Goal: Task Accomplishment & Management: Complete application form

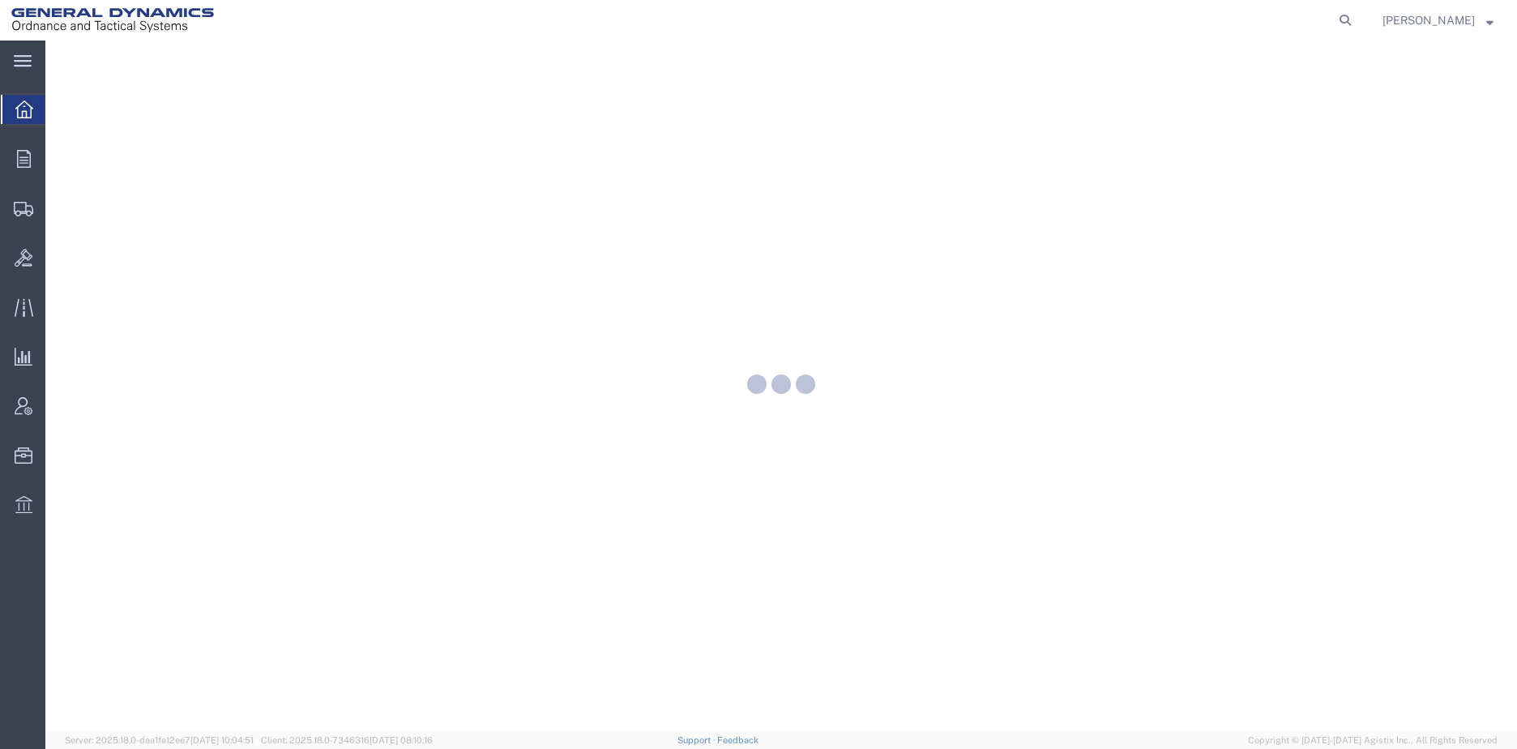
click at [26, 58] on icon at bounding box center [23, 61] width 18 height 12
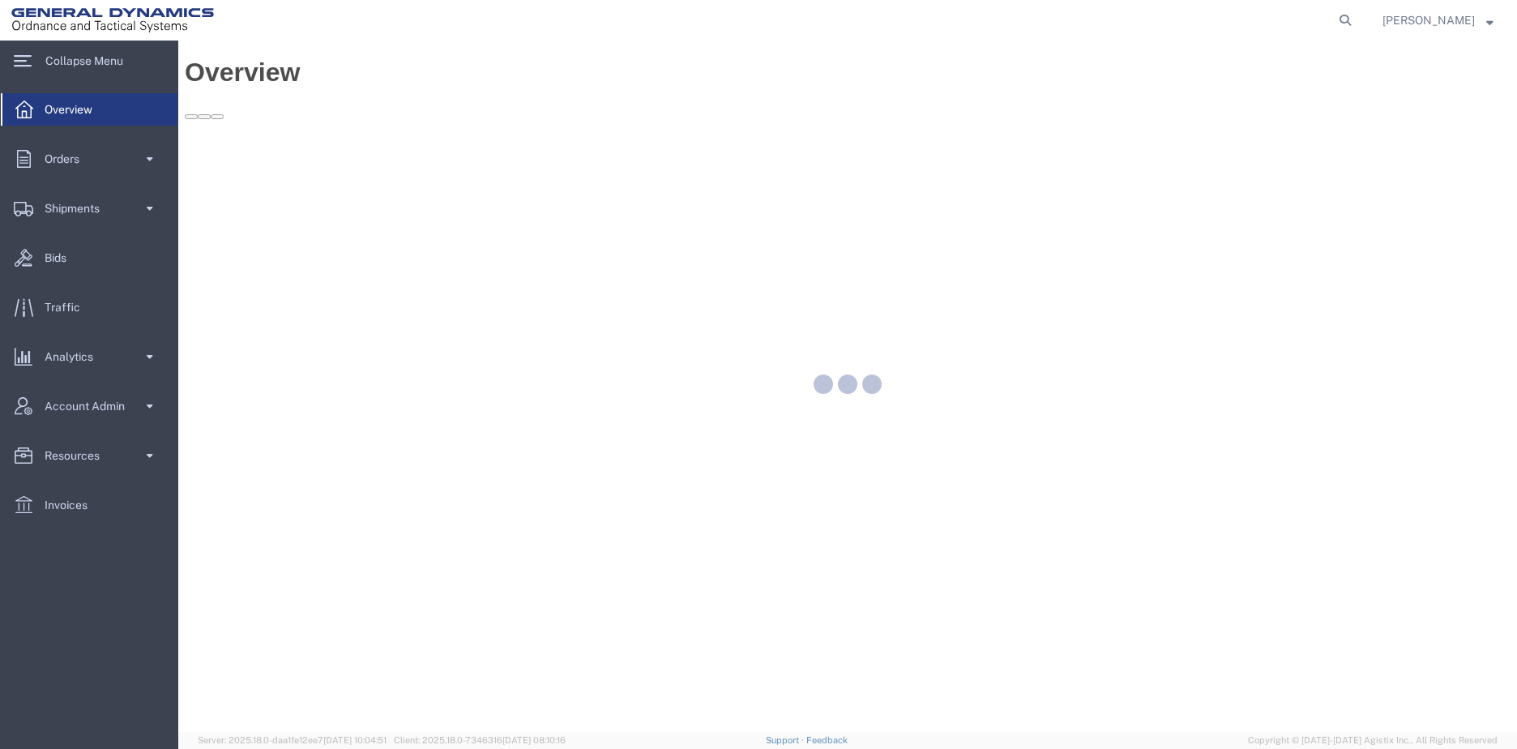
click at [97, 199] on span "Shipments" at bounding box center [78, 208] width 66 height 32
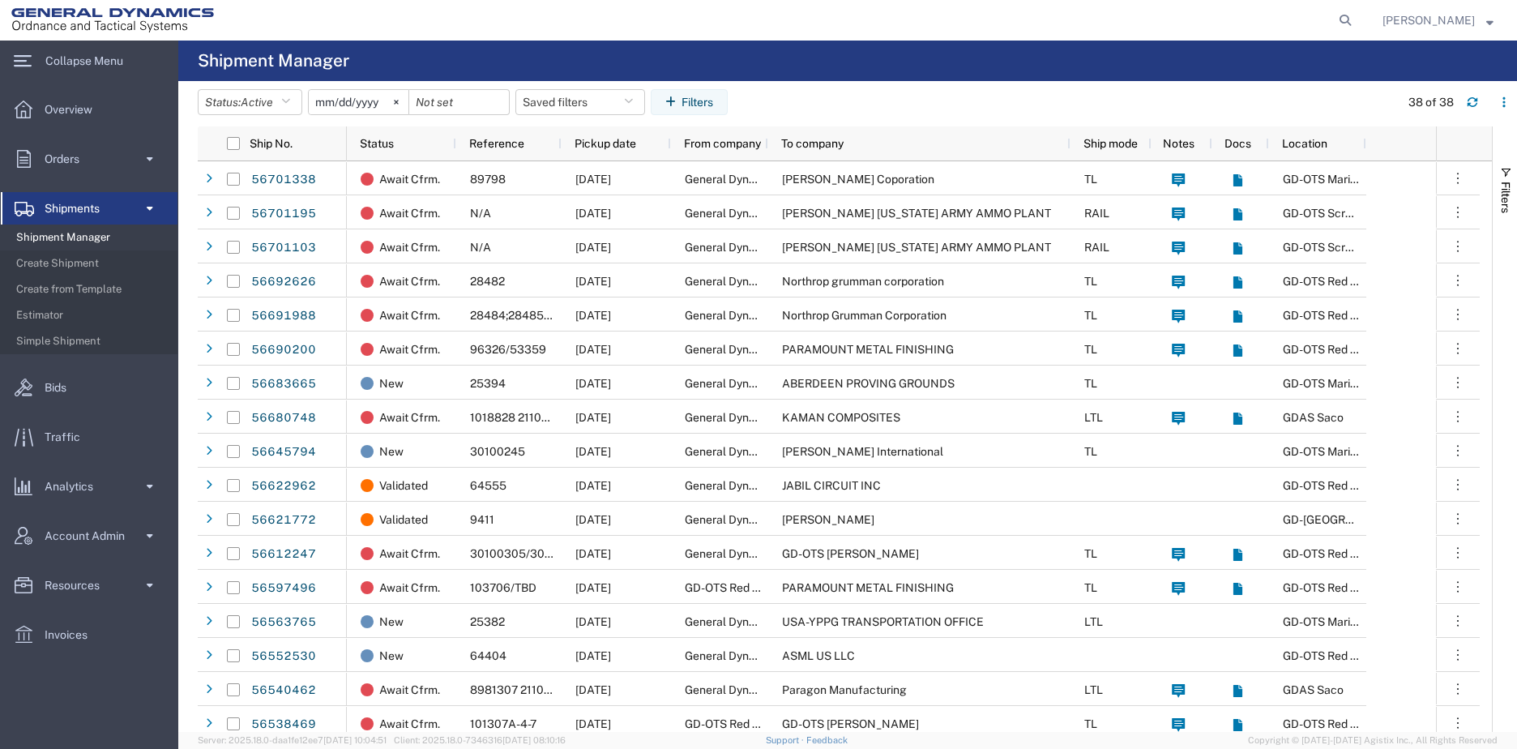
click at [74, 235] on span "Shipment Manager" at bounding box center [91, 237] width 150 height 32
click at [1357, 25] on icon at bounding box center [1345, 20] width 23 height 23
type input "56138224"
click at [1357, 25] on icon at bounding box center [1345, 20] width 23 height 23
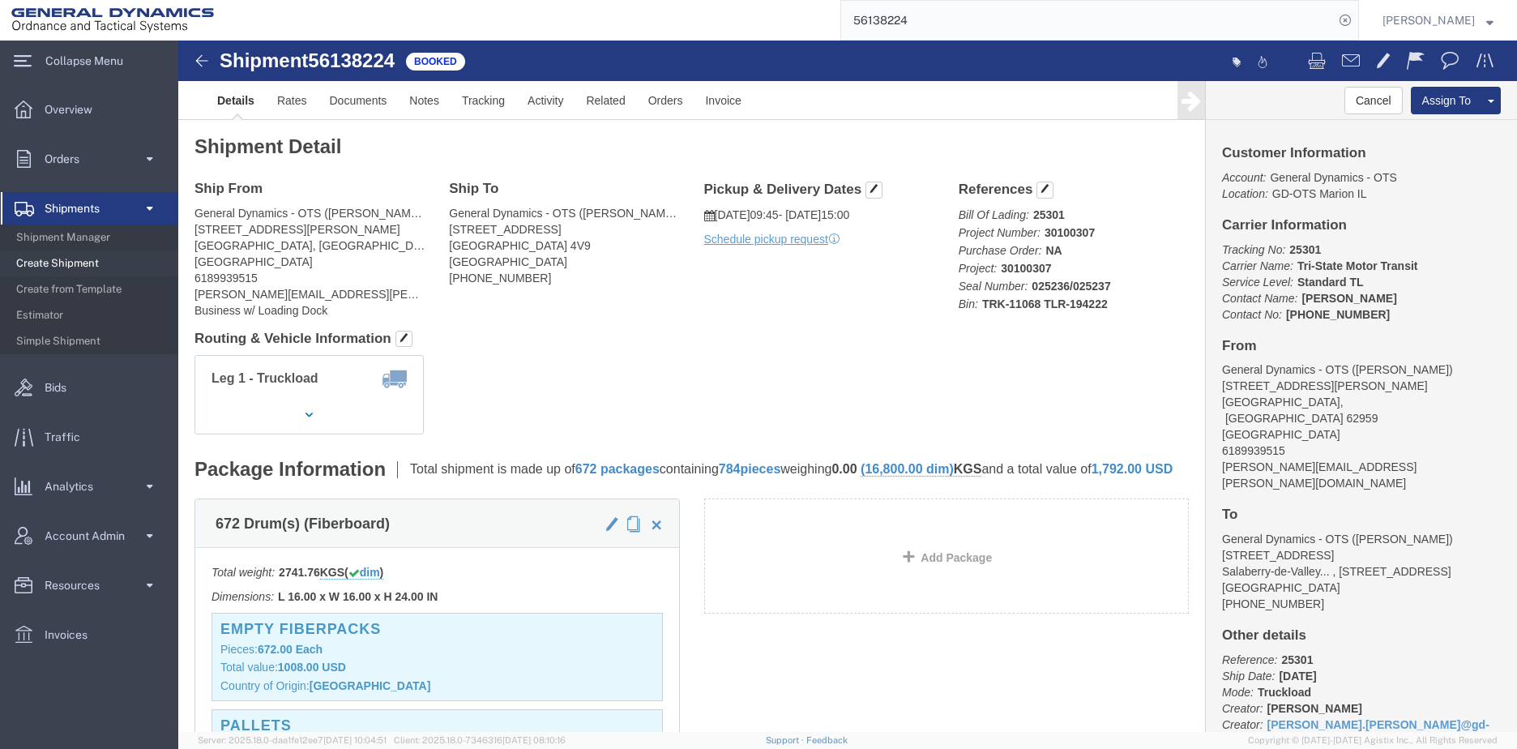
click link "Clone Shipment"
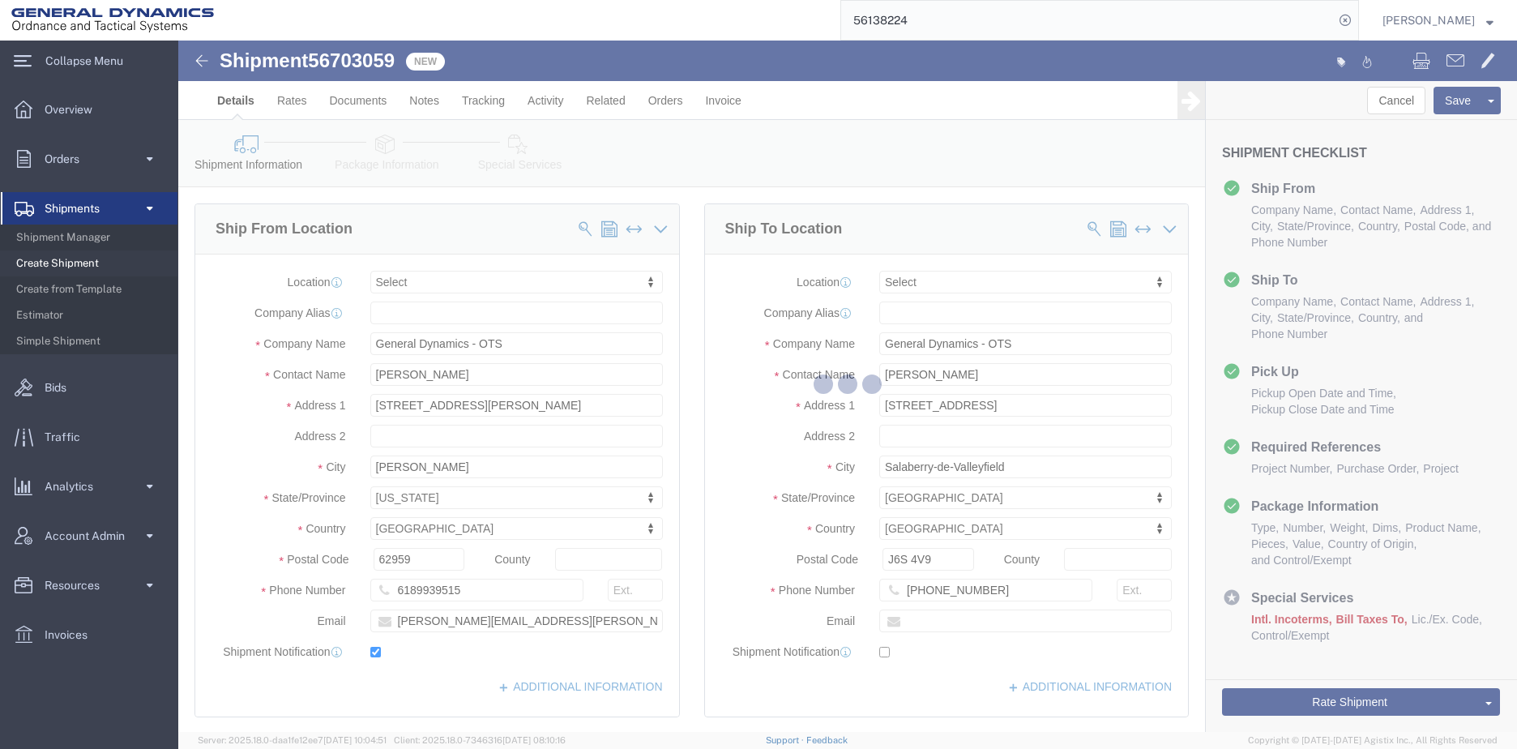
select select
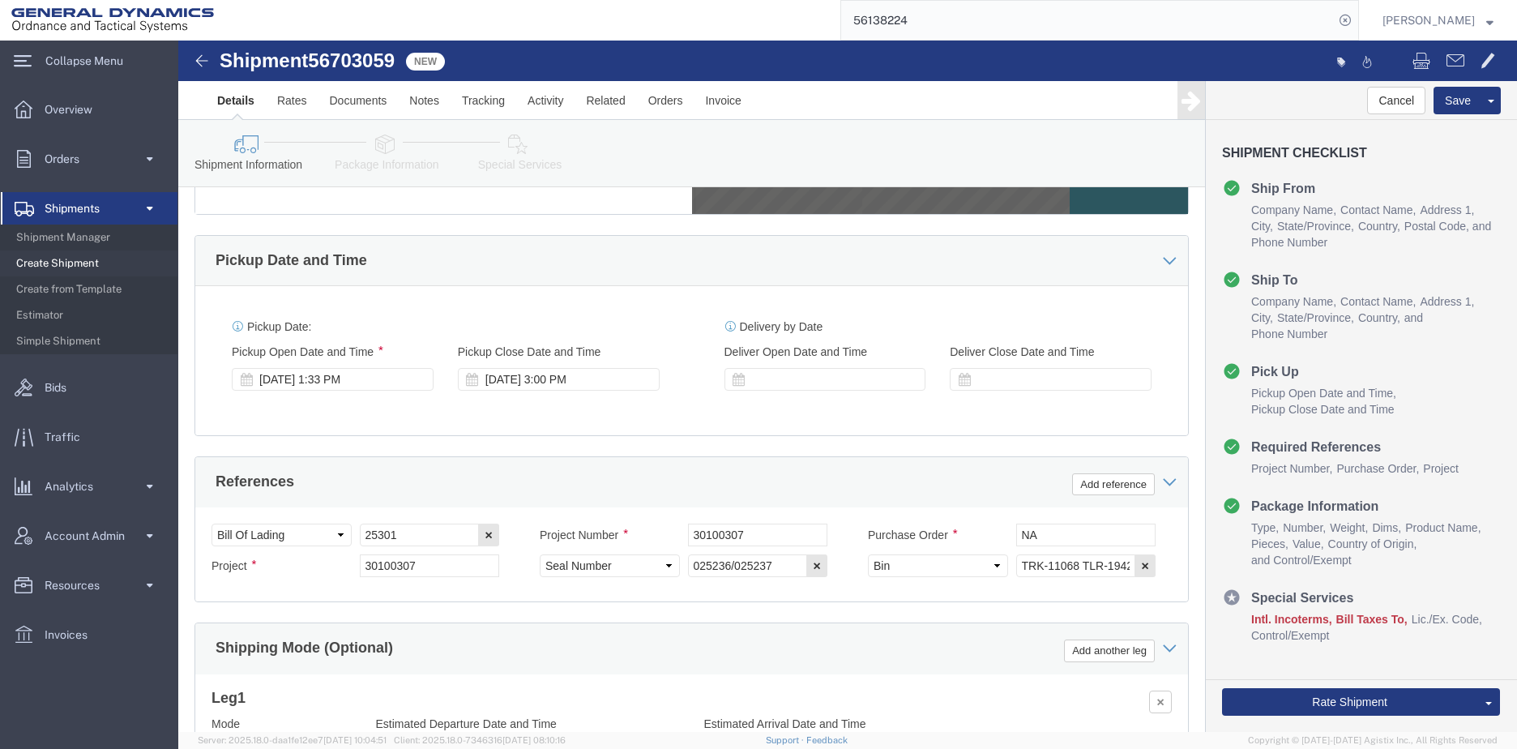
scroll to position [811, 0]
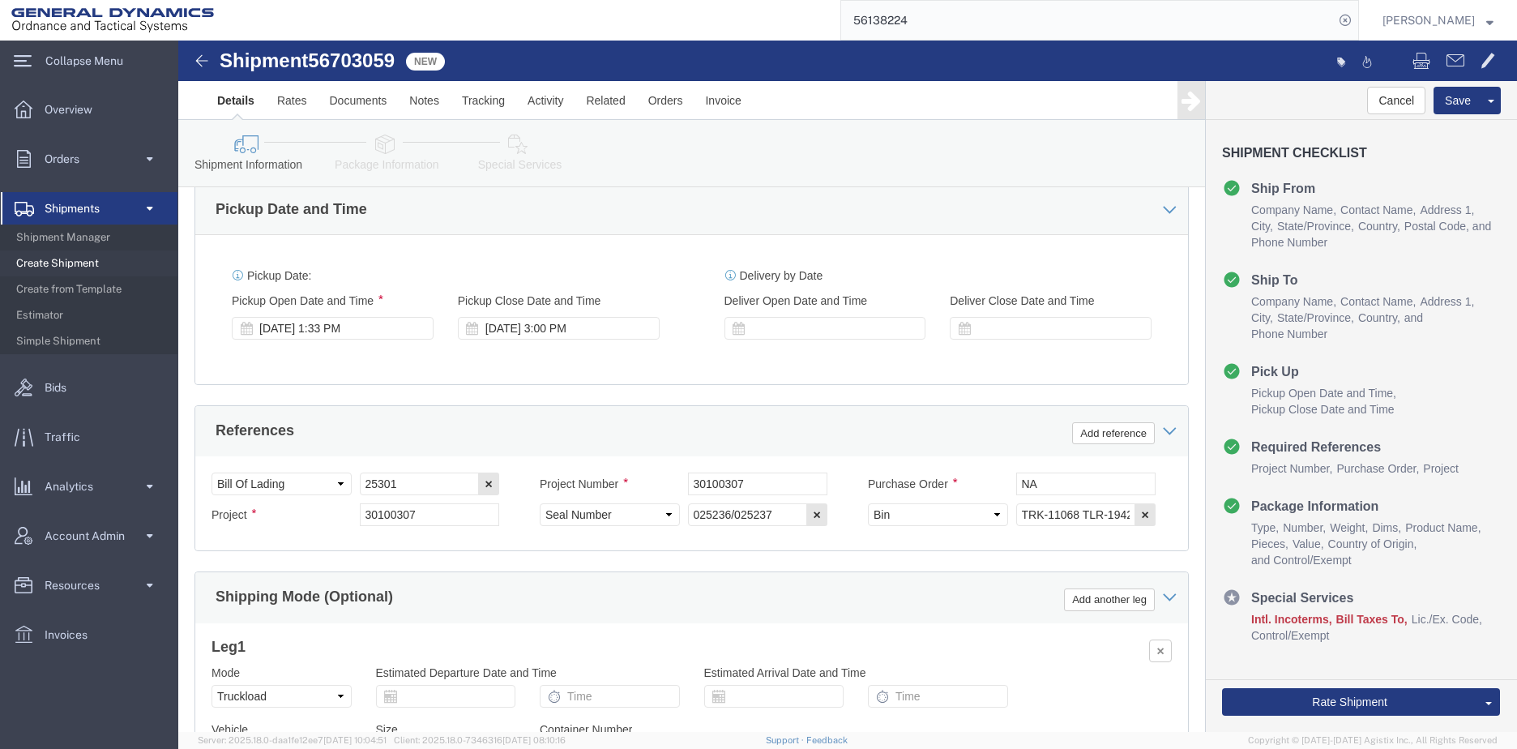
click div "[DATE] 1:33 PM"
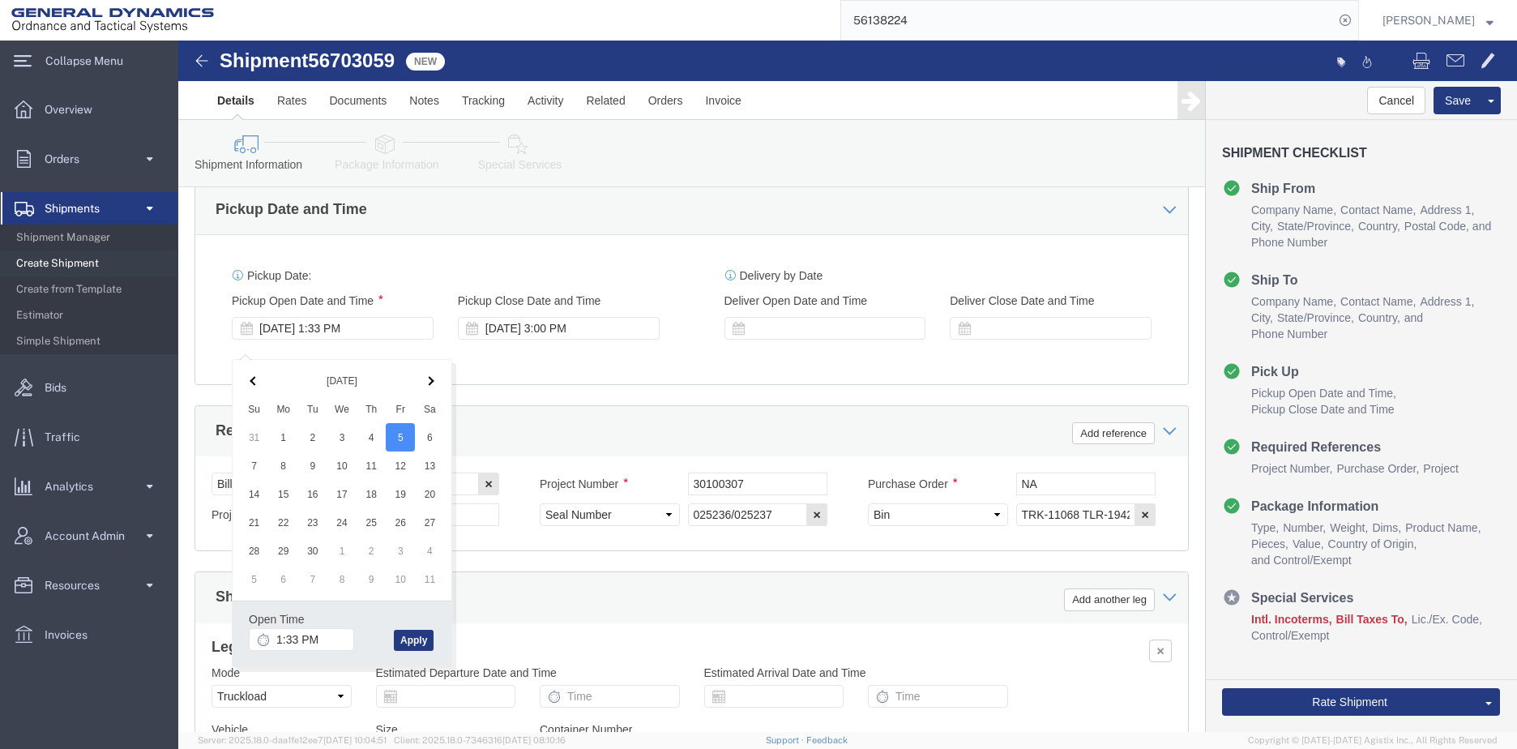
click div "Open Time 1:33 PM [DATE] 1:33 PM - [DATE] 1:33 PM Cancel Apply"
click button "Apply"
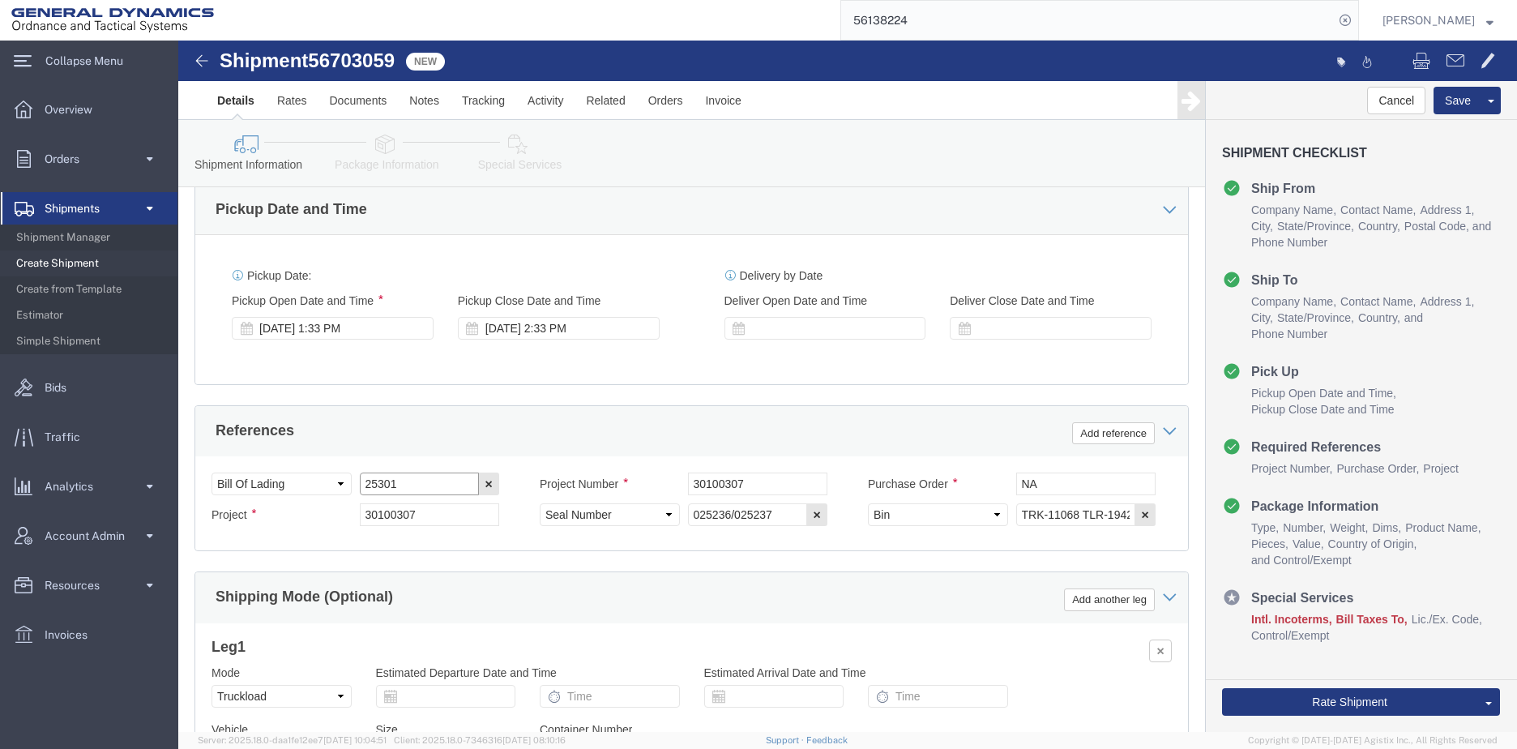
click input "25301"
type input "25399"
drag, startPoint x: 611, startPoint y: 490, endPoint x: 436, endPoint y: 486, distance: 175.1
click div "Select Account Type Activity ID Airline Appointment Number ASN Batch Request # …"
click input "TRK-11068 TLR-194222"
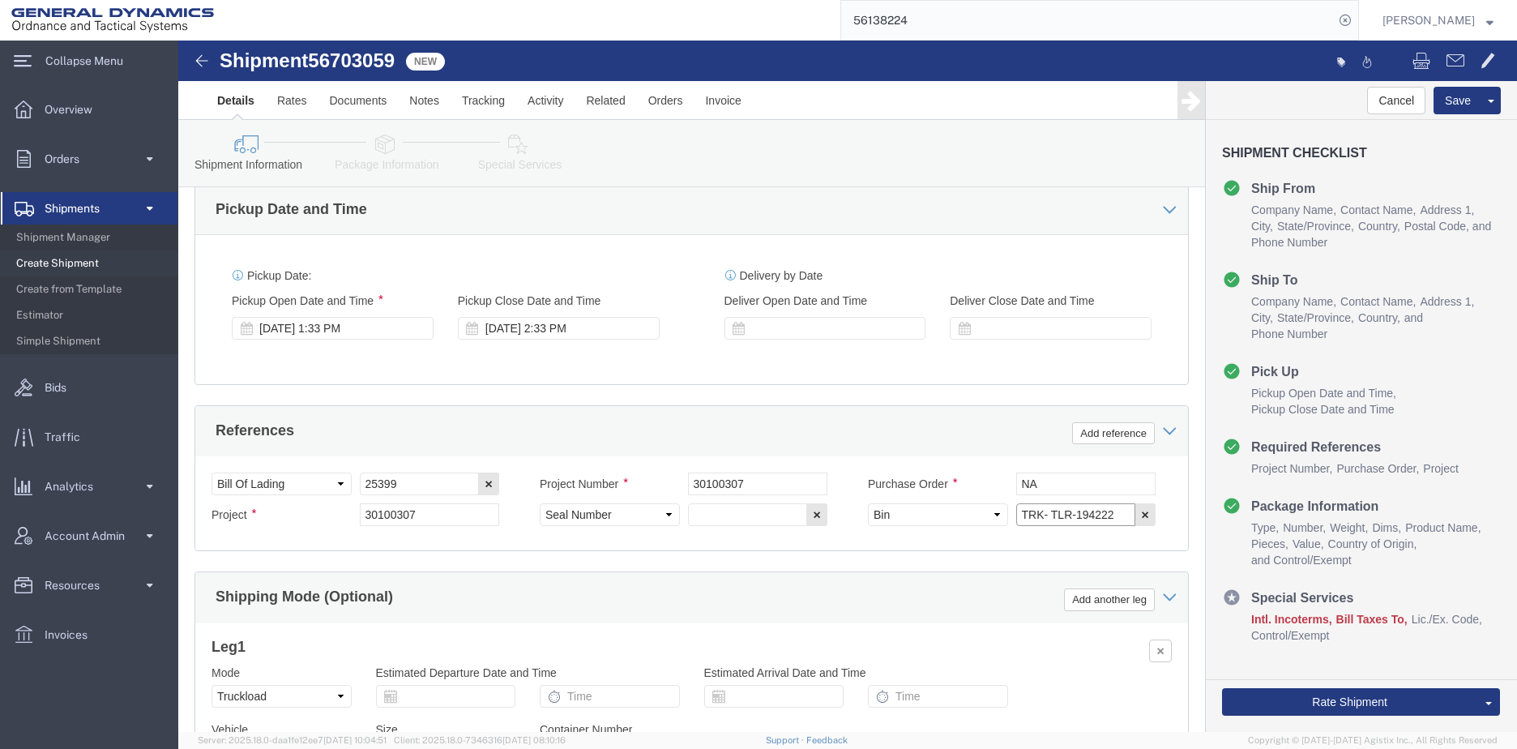
click input "TRK- TLR-194222"
type input "TRK- TLR-164162"
click input "text"
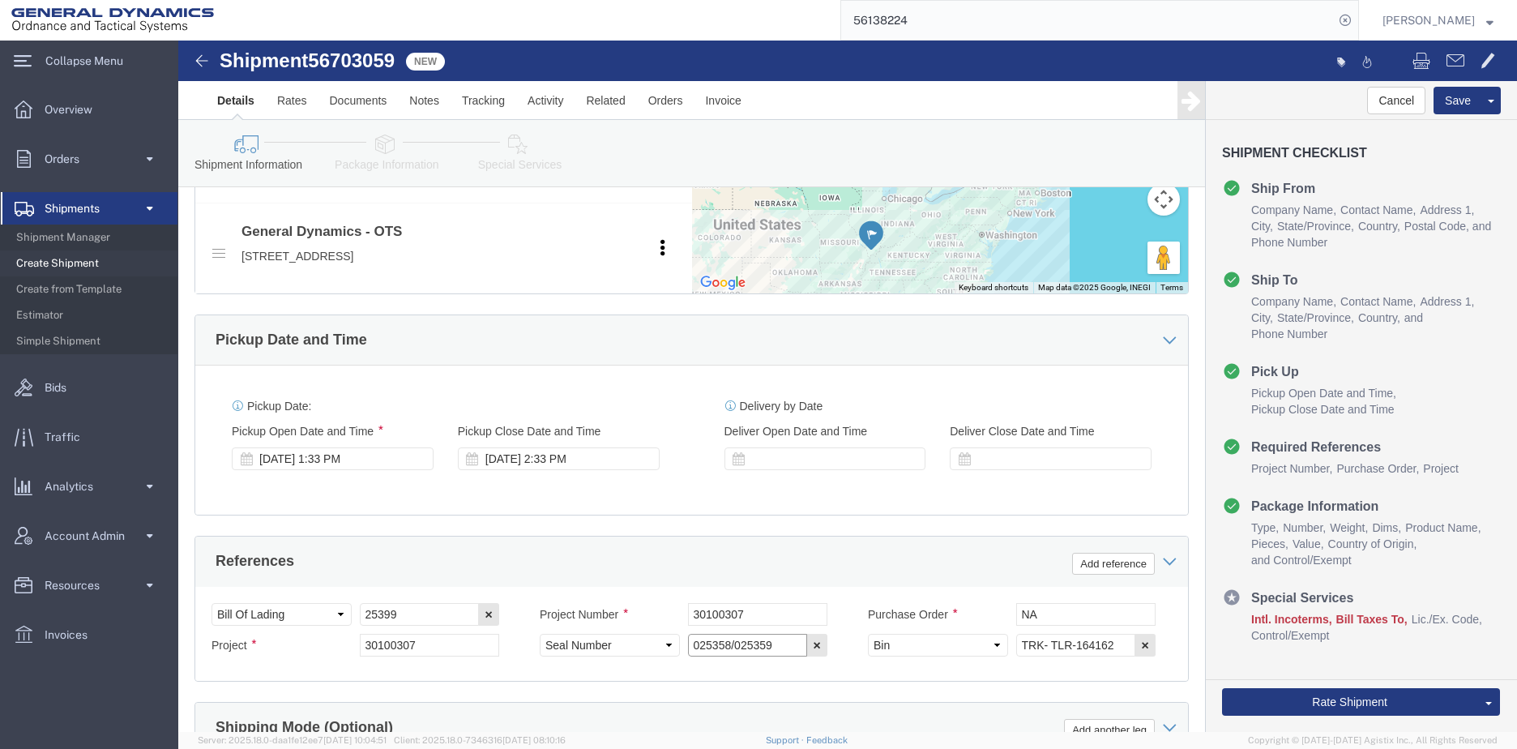
scroll to position [567, 0]
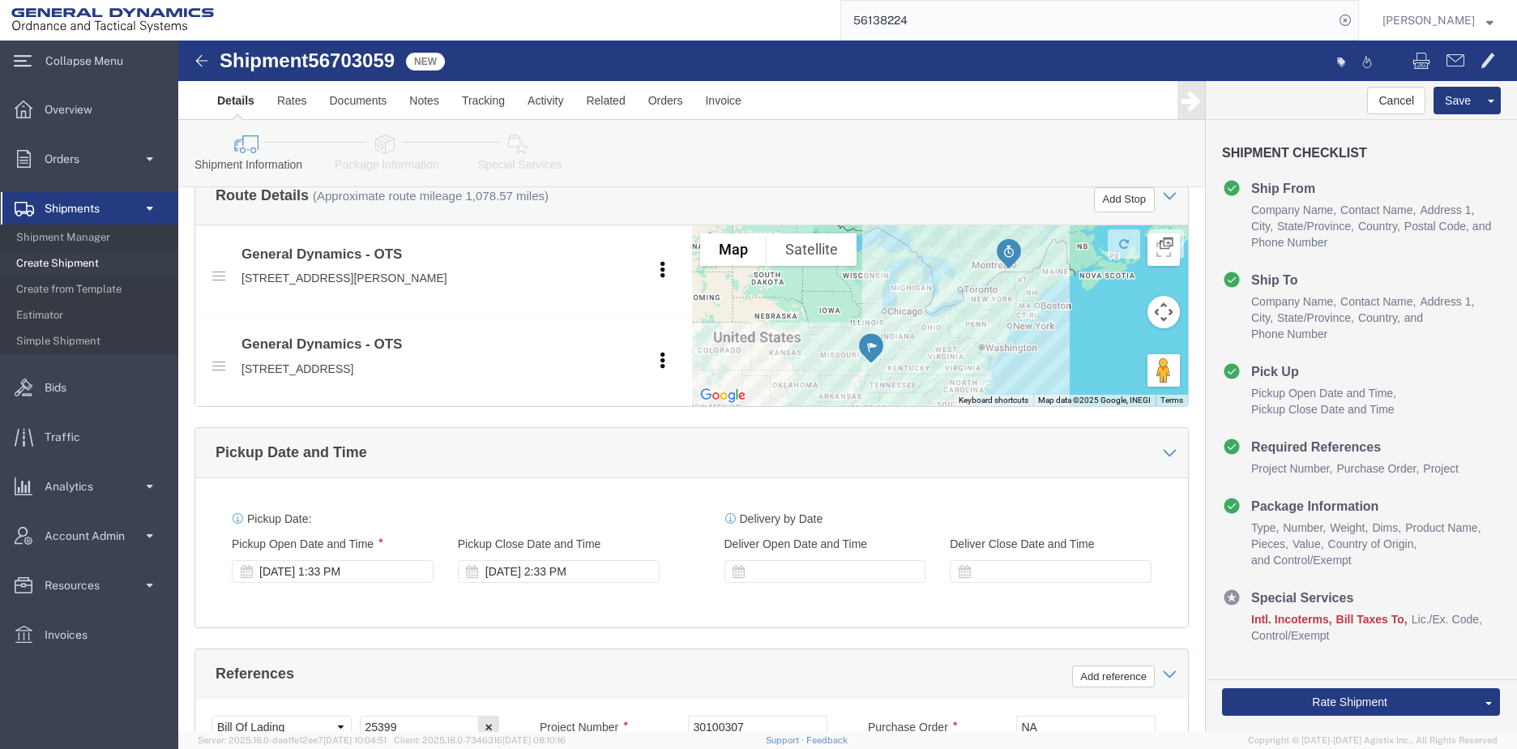
type input "025358/025359"
click icon
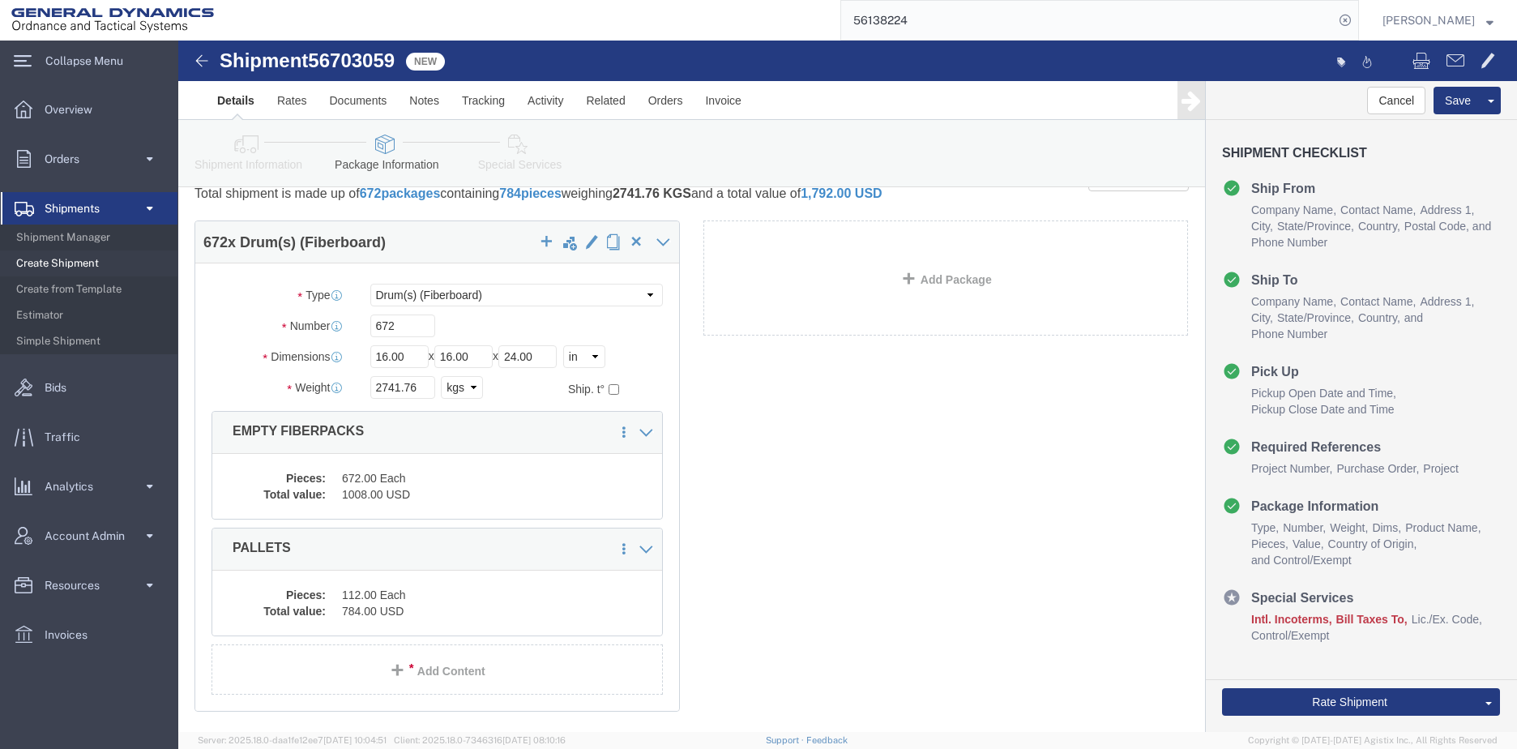
click dd "1008.00 USD"
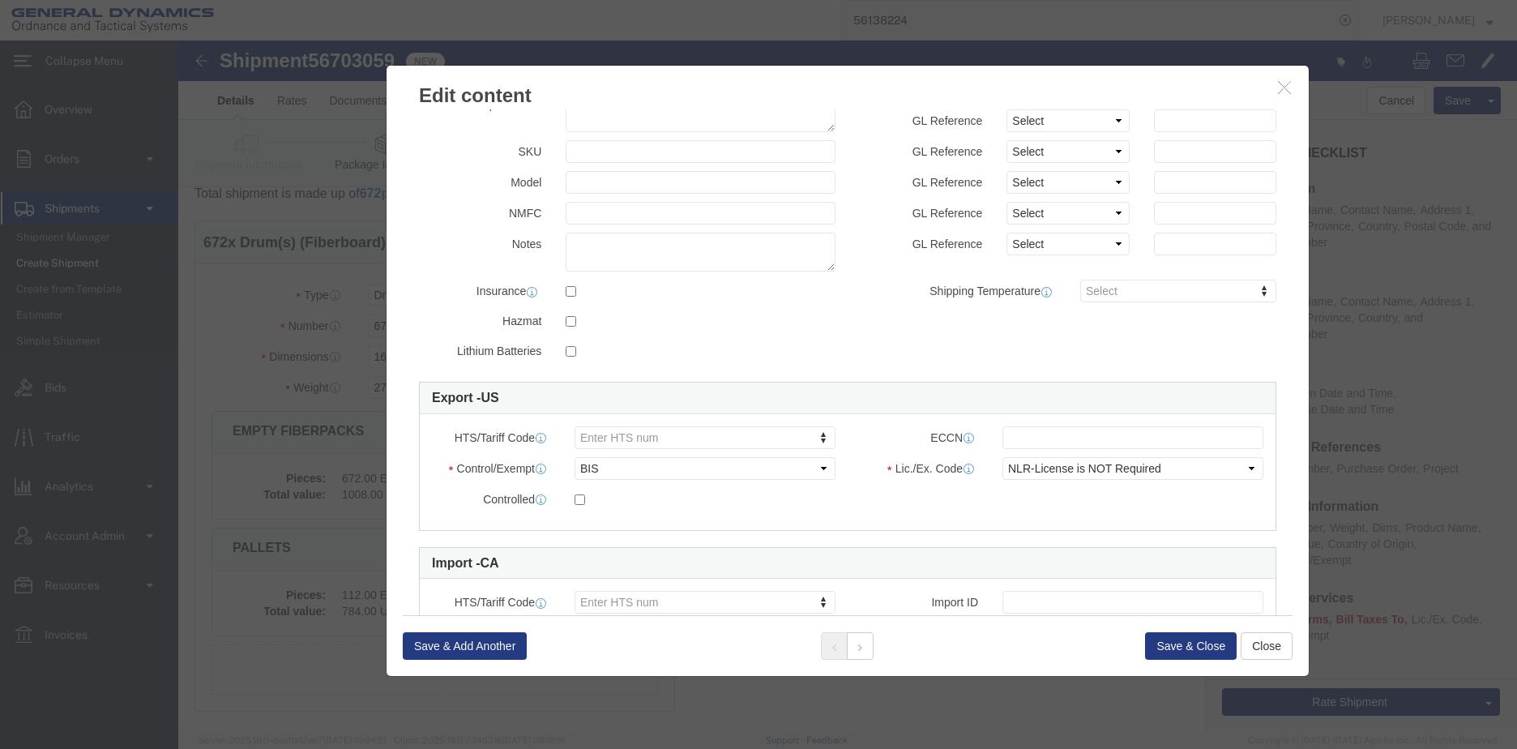
scroll to position [269, 0]
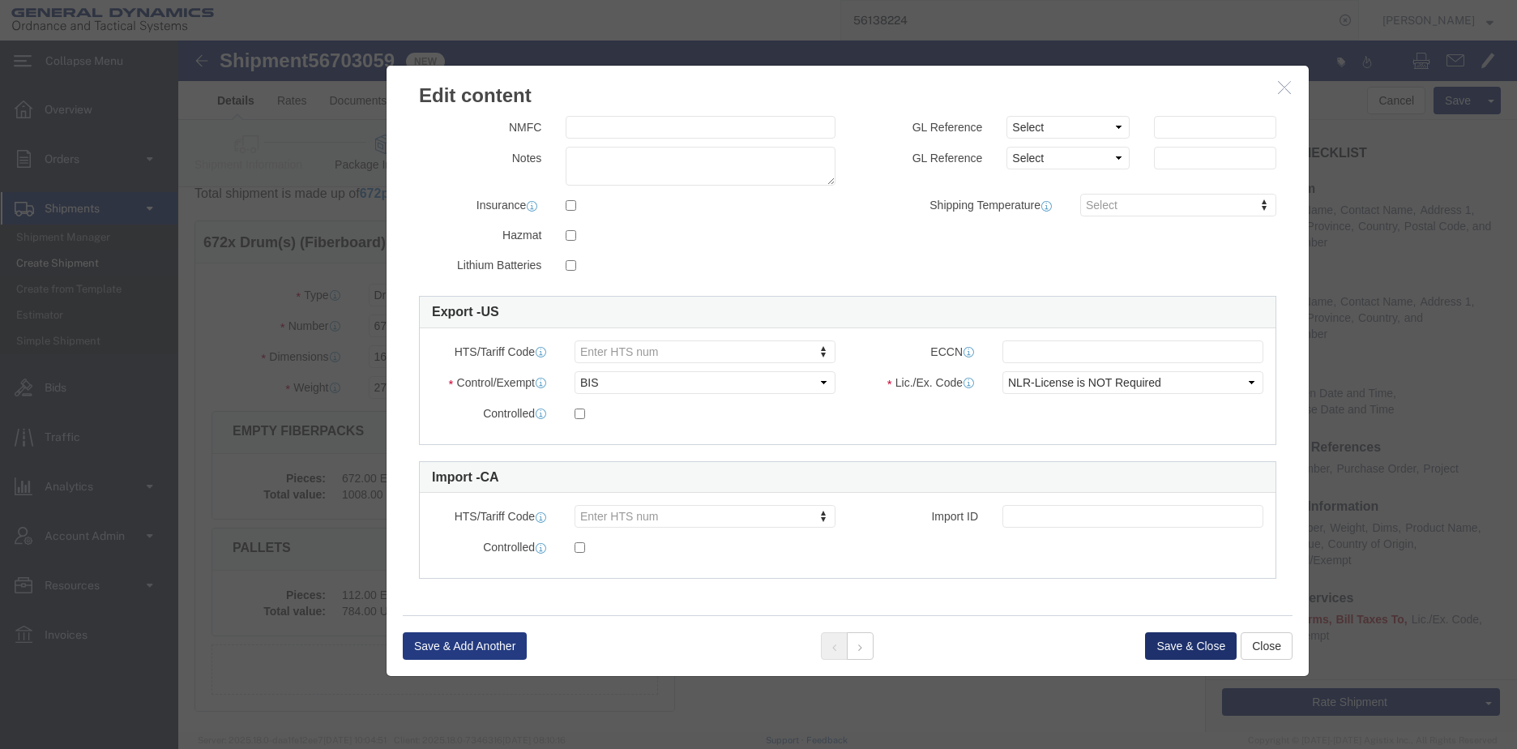
drag, startPoint x: 996, startPoint y: 603, endPoint x: 979, endPoint y: 634, distance: 35.2
click div "Save & Add Another Save & Close Close"
click button "Save & Close"
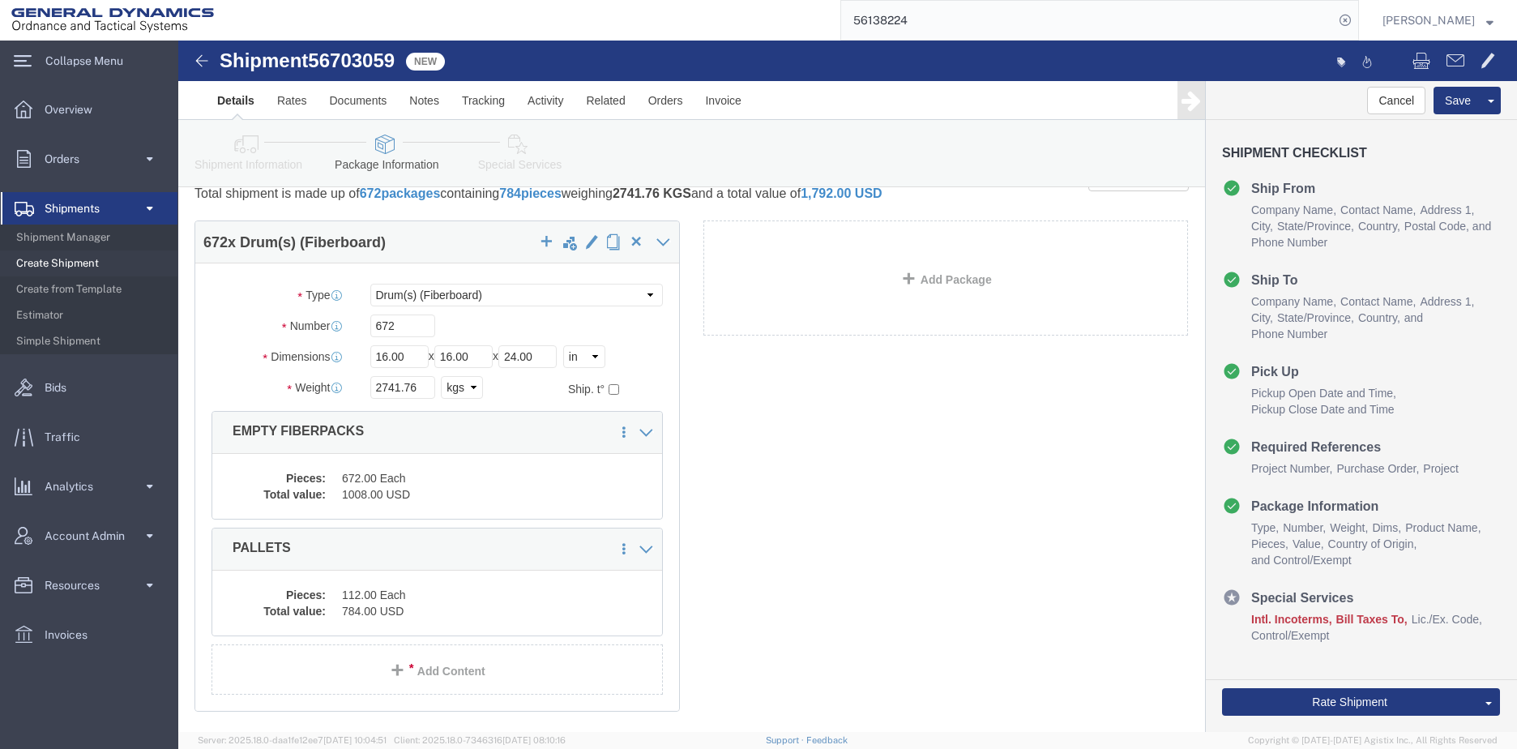
scroll to position [121, 0]
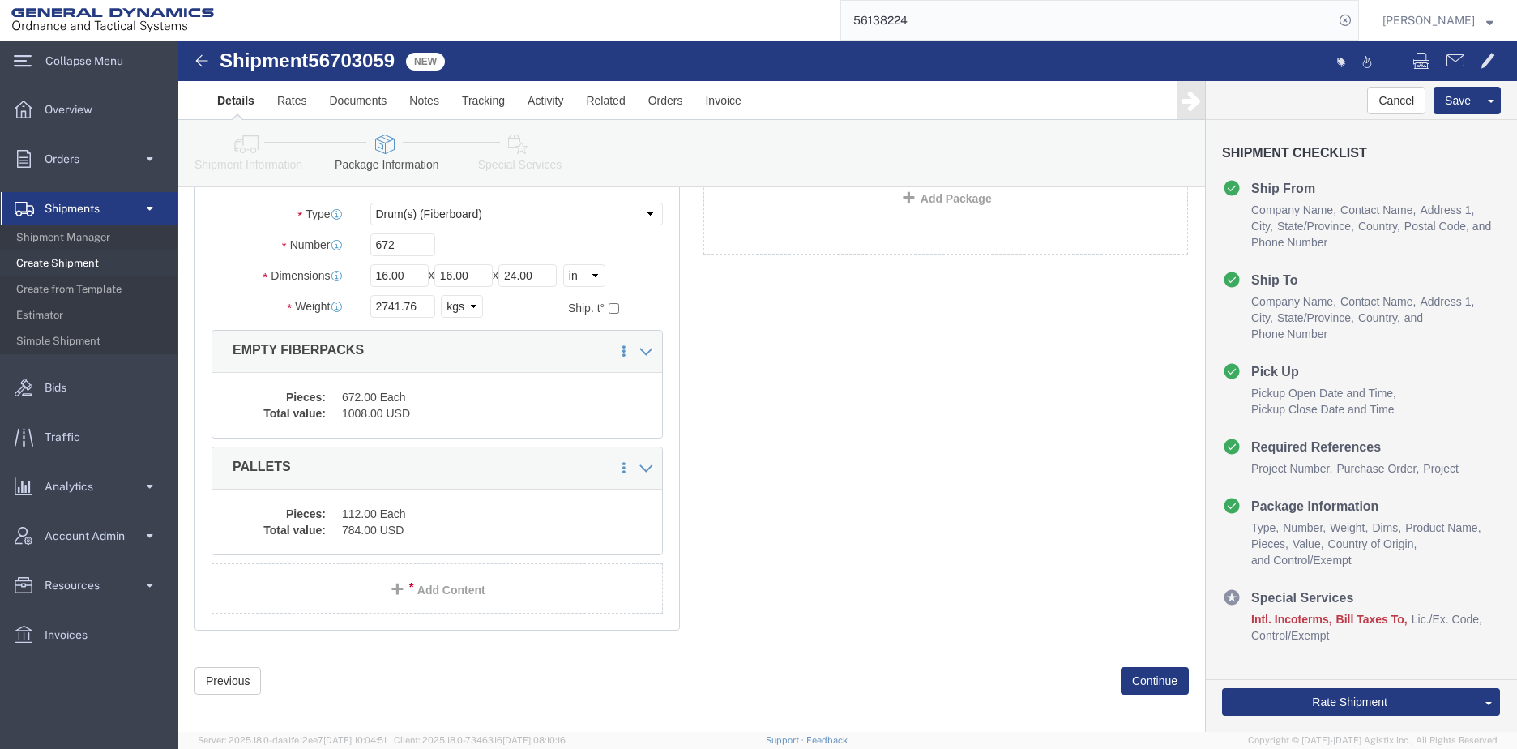
click dd "112.00 Each"
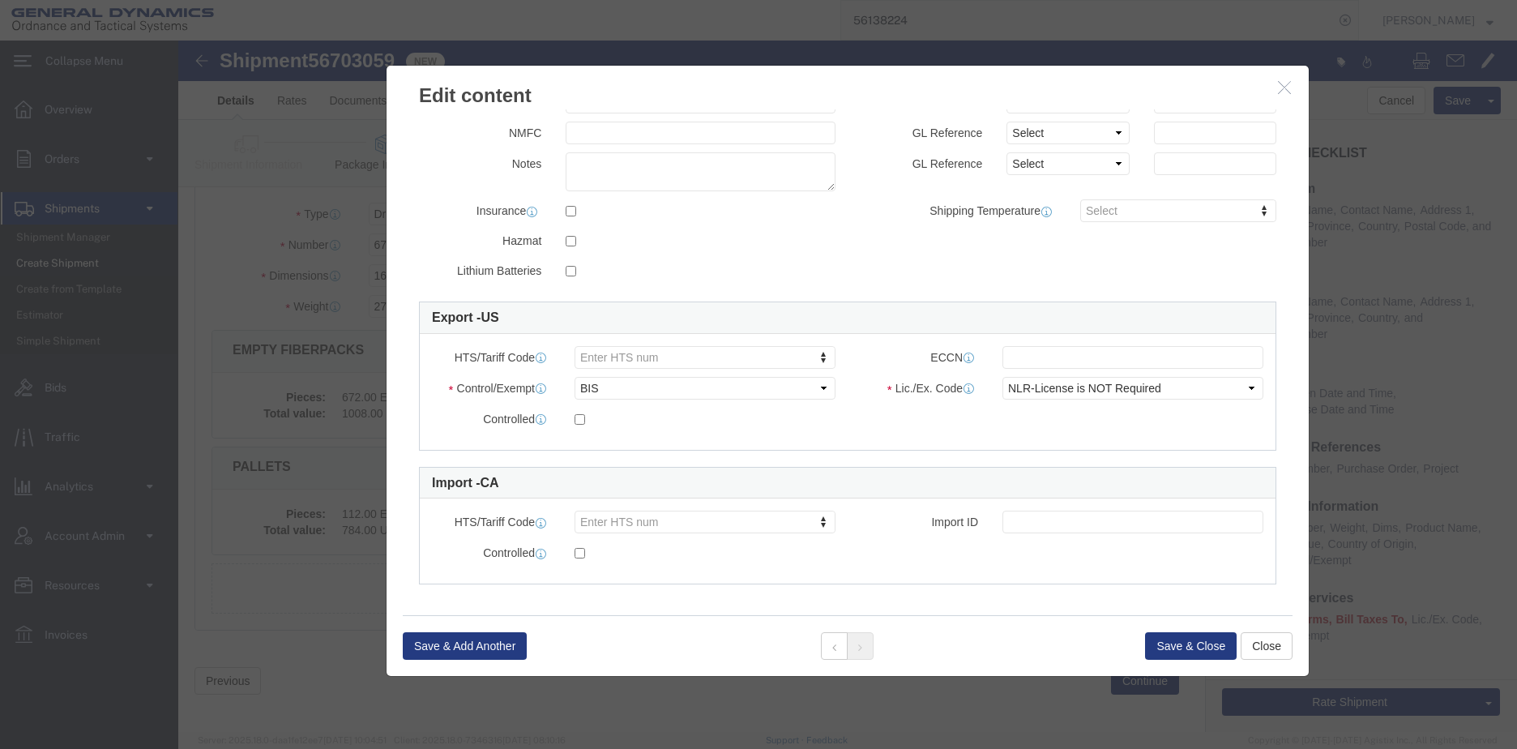
scroll to position [269, 0]
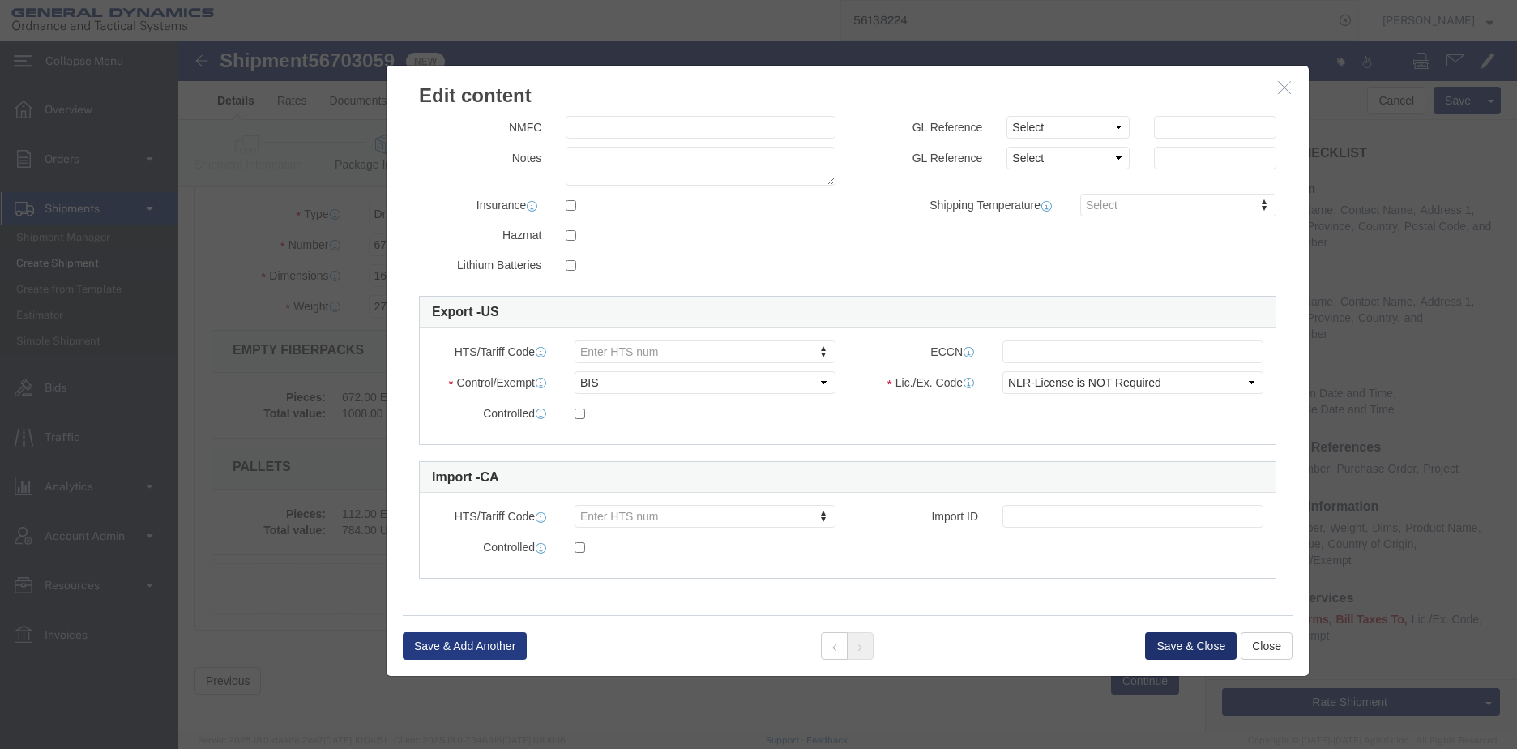
click button "Save & Close"
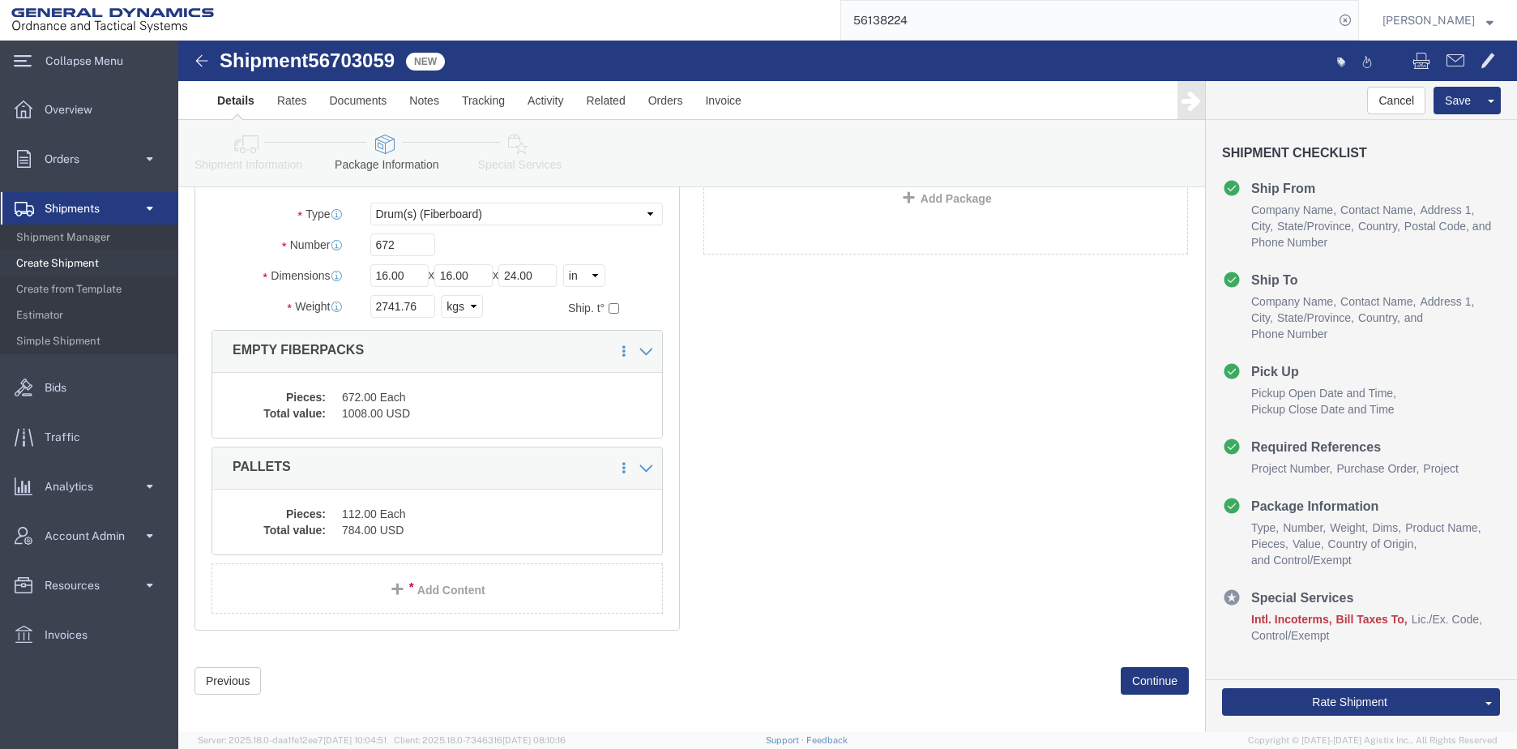
click link "Special Services"
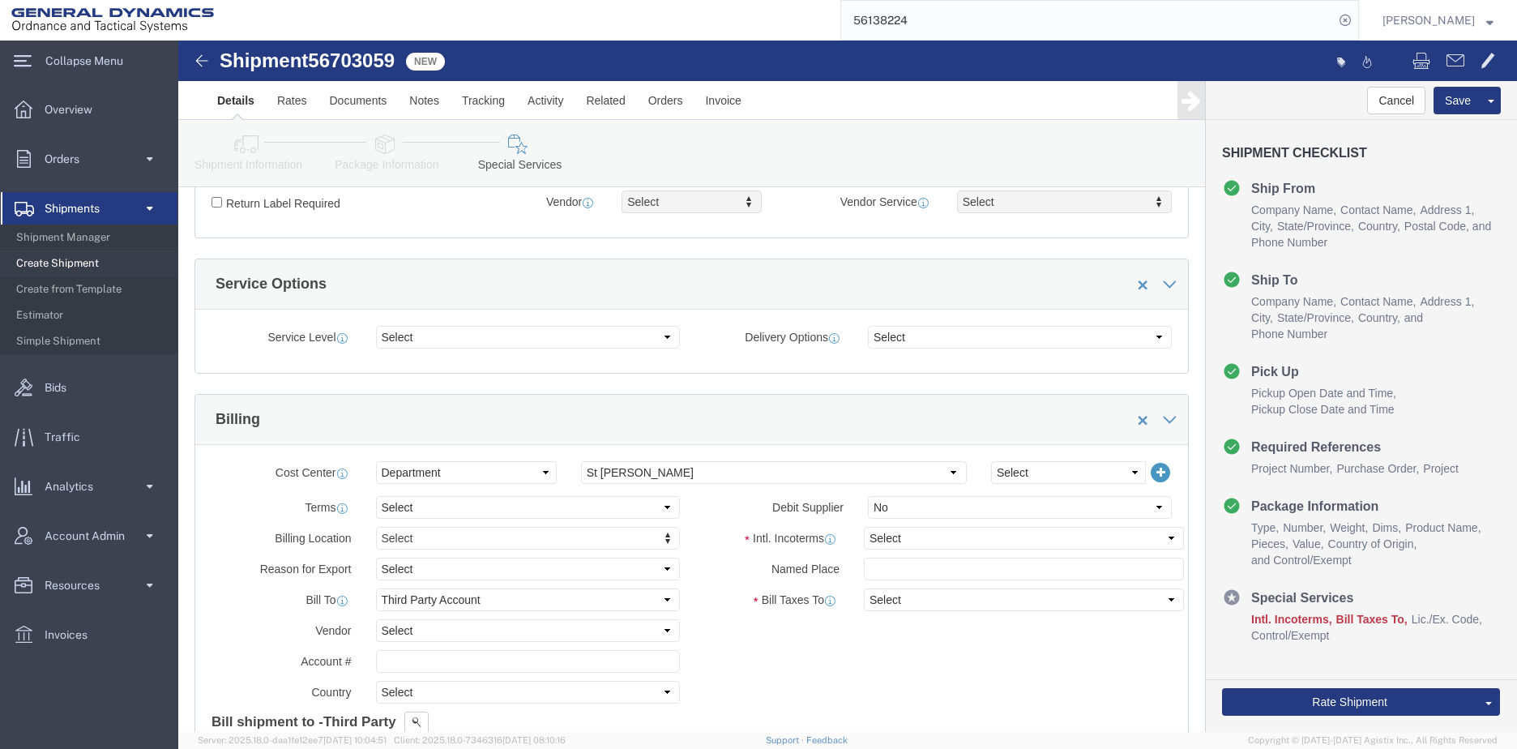
scroll to position [607, 0]
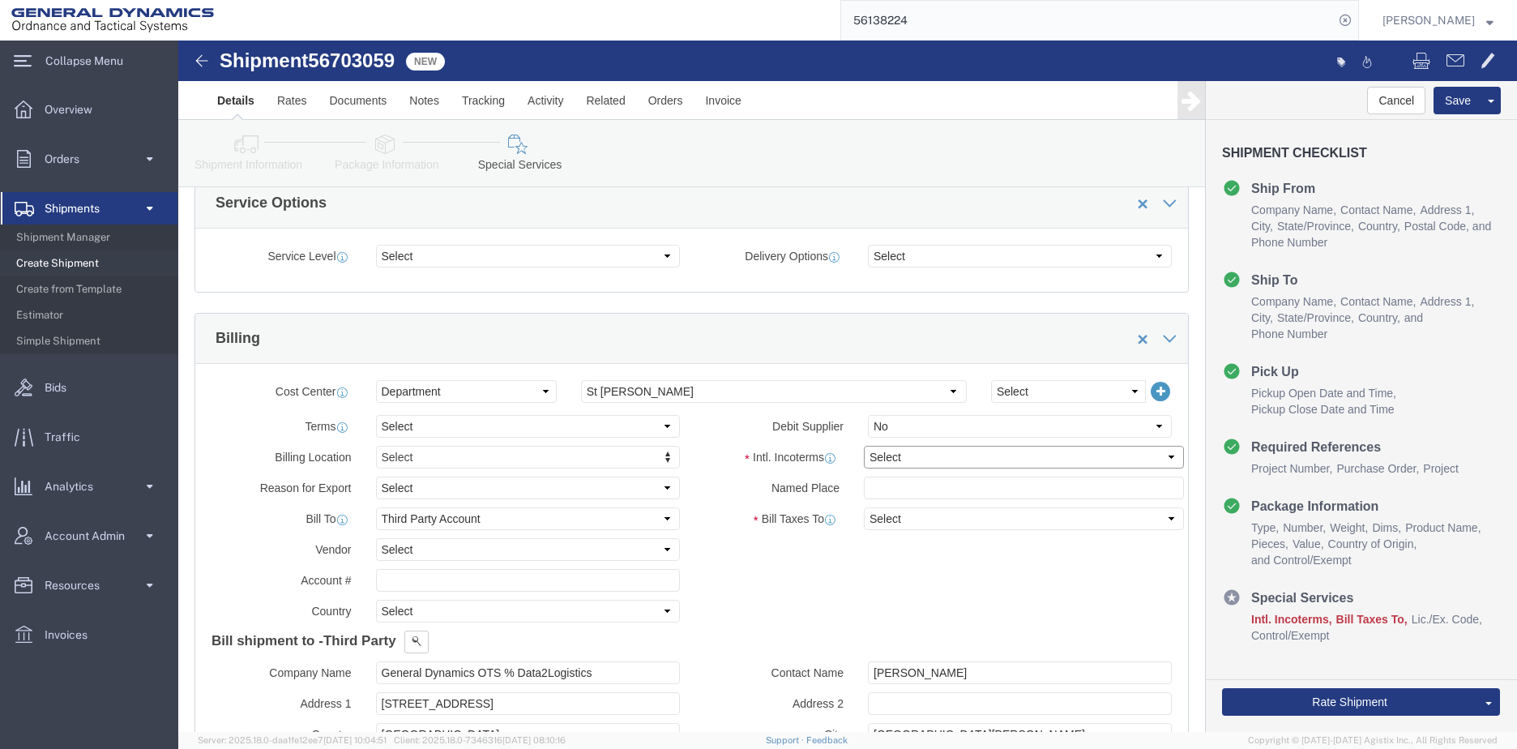
click select "Select Carriage Insurance Paid Carriage Paid To Cost and Freight Cost Insurance…"
select select "DAP"
click select "Select Carriage Insurance Paid Carriage Paid To Cost and Freight Cost Insurance…"
select select "SHIP"
select select "RCPN"
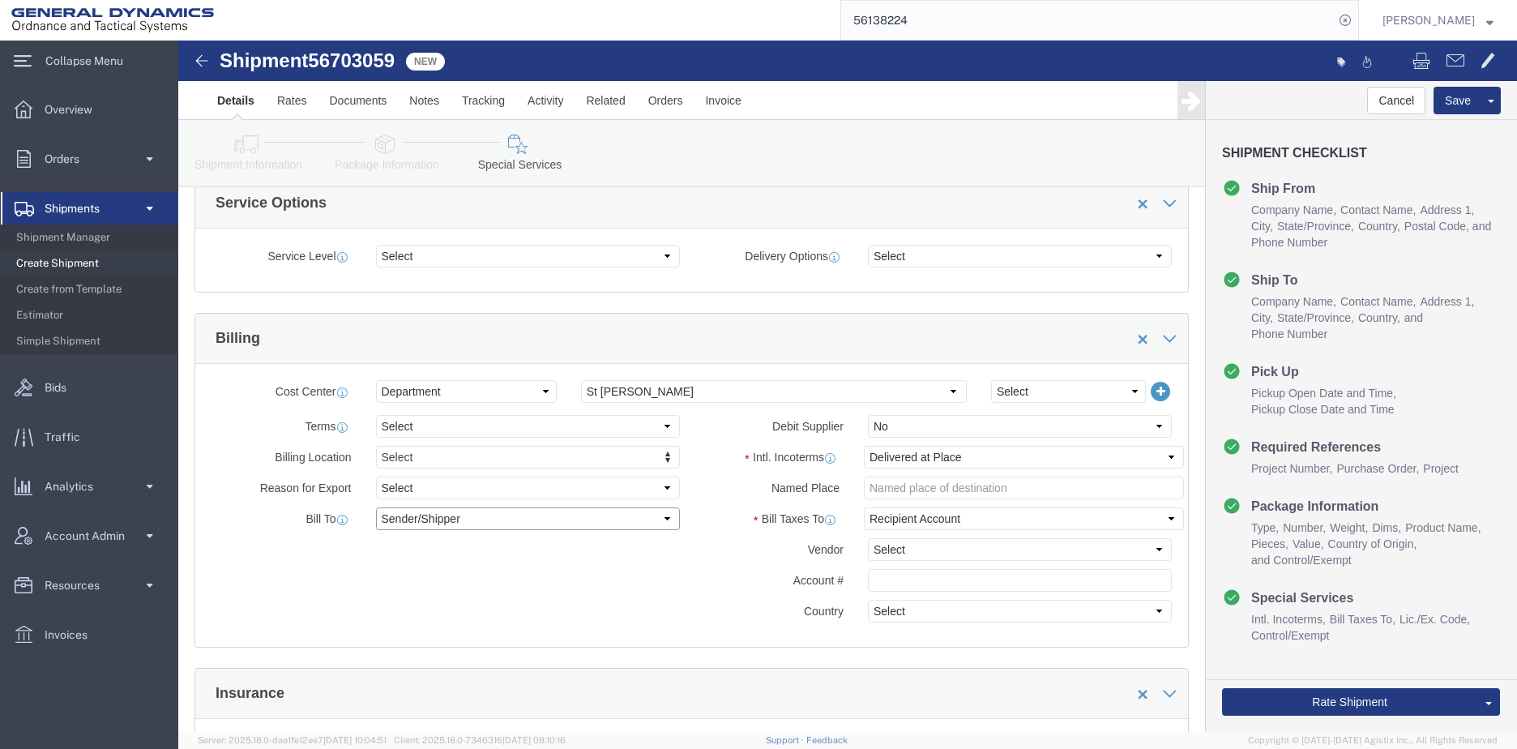
click select "Select Recipient Account Sender/Shipper Third Party Account"
select select "RCPN"
click select "Select Recipient Account Sender/Shipper Third Party Account"
type input "General Dynamics - OTS"
type input "[STREET_ADDRESS]"
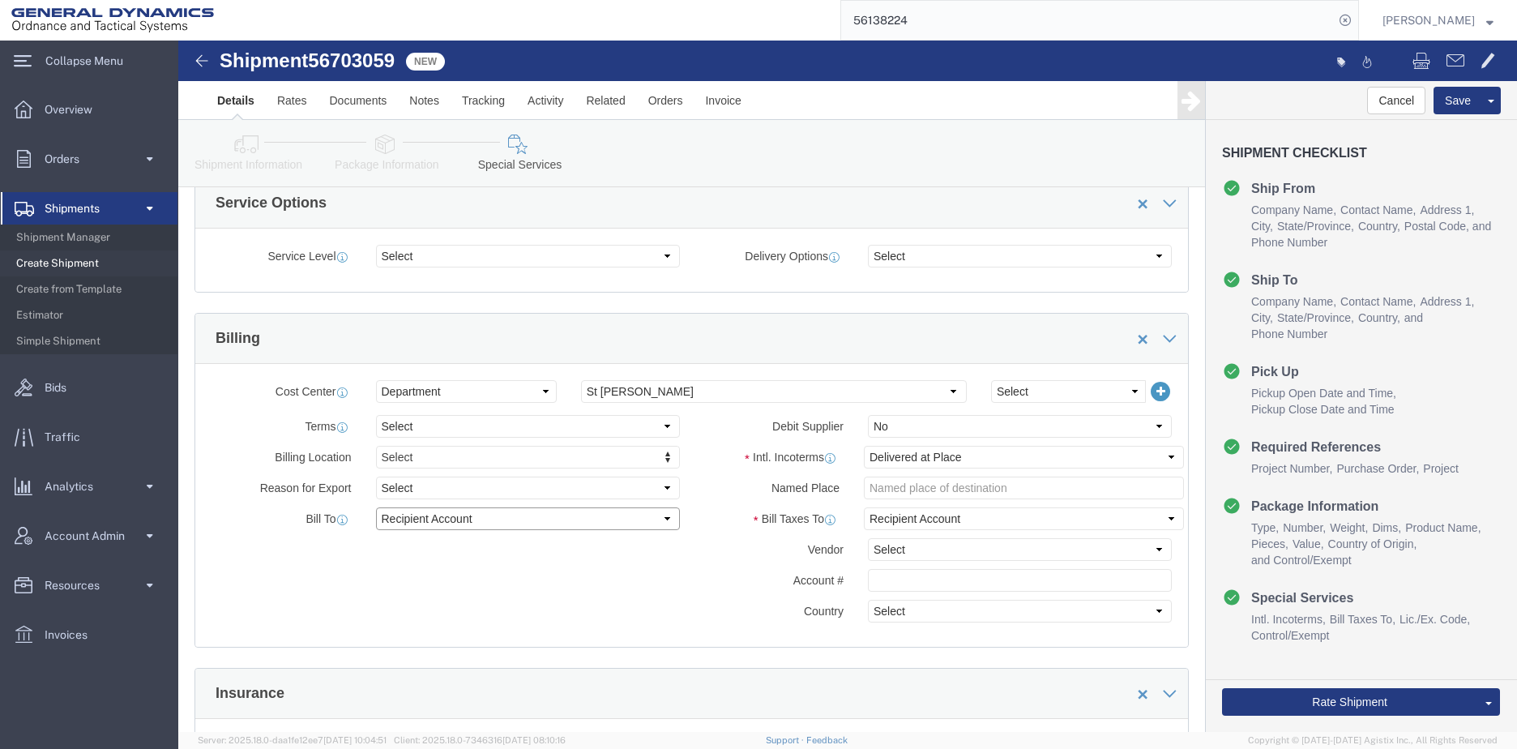
select select "CA"
select select
type input "[PHONE_NUMBER]"
type input "[PERSON_NAME]"
type input "Salaberry-de-Valleyfield"
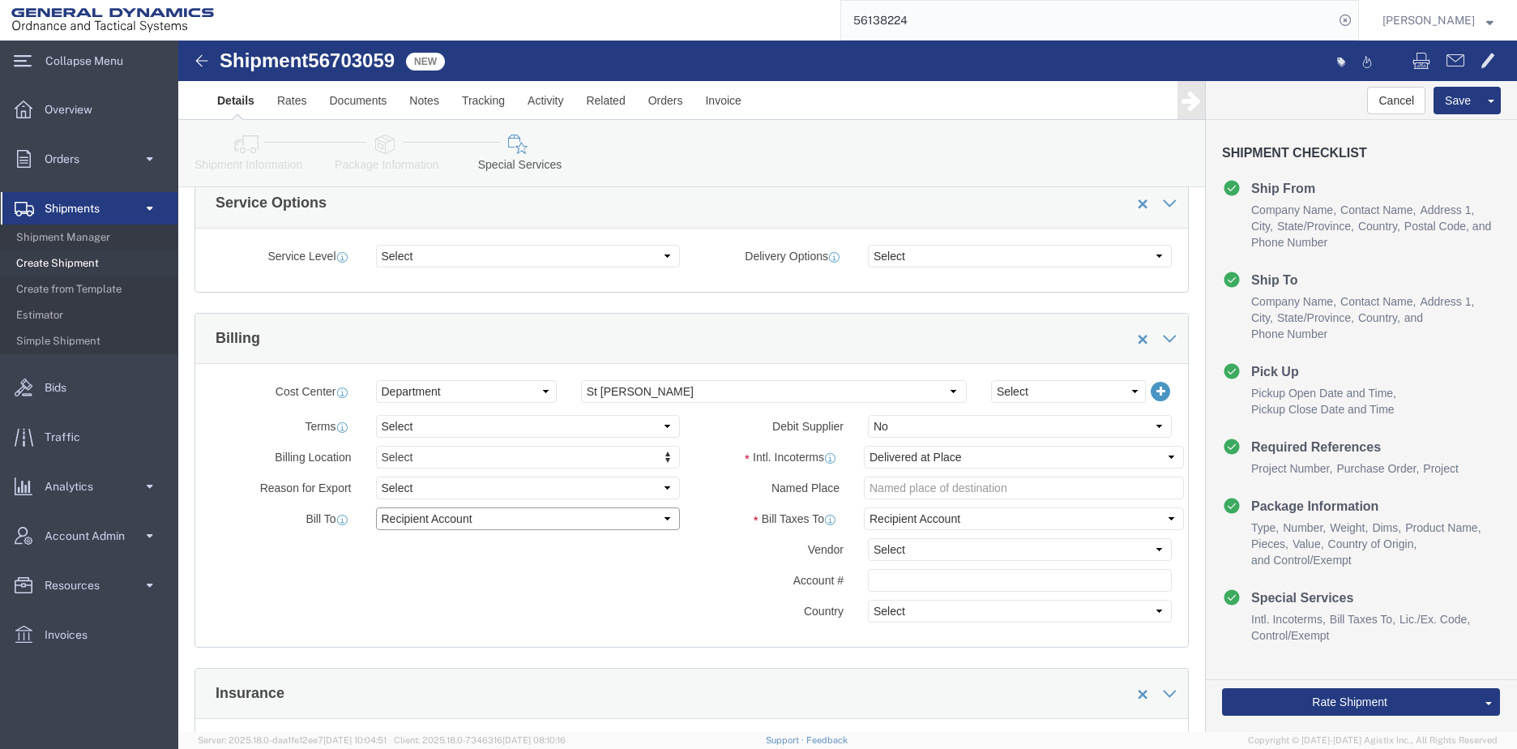
type input "J6S 4V9"
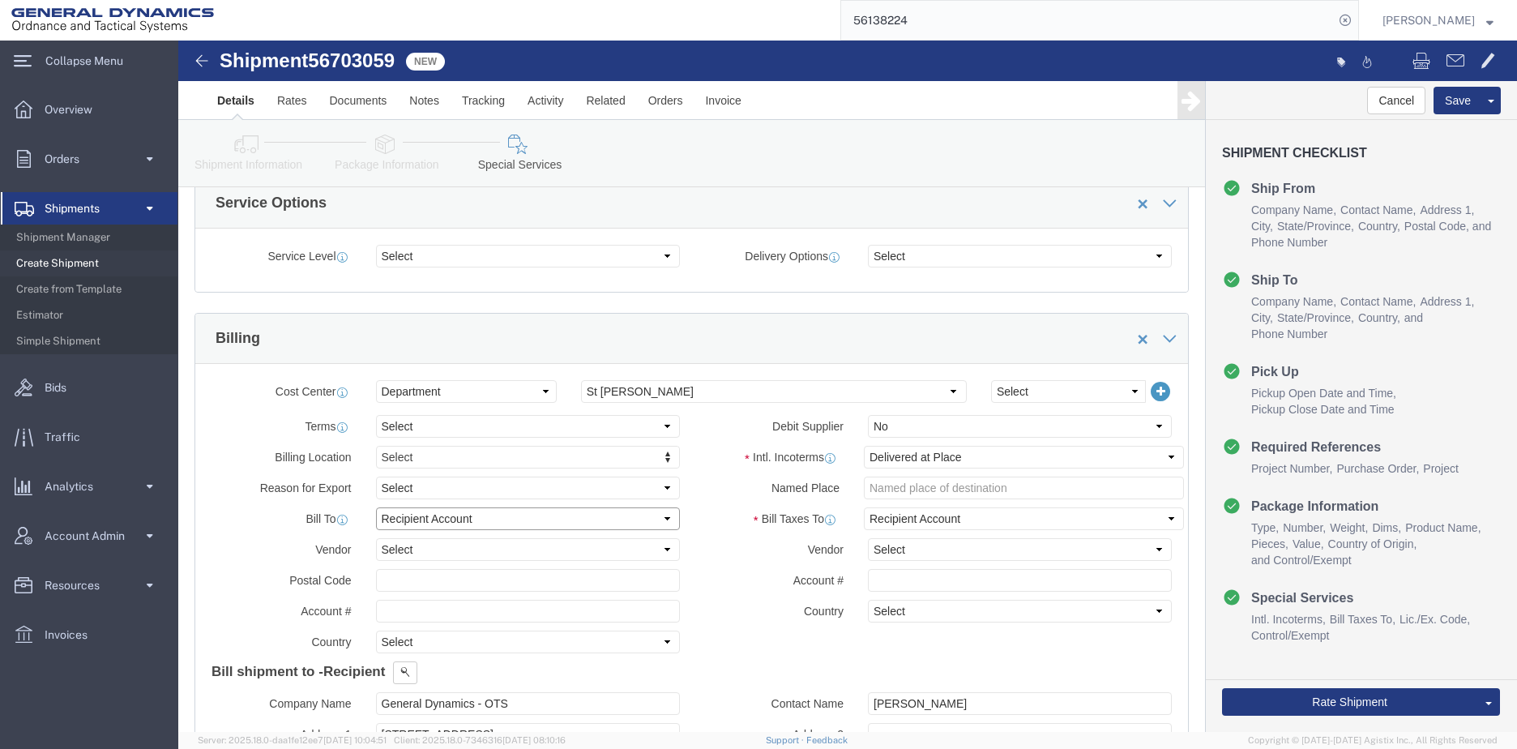
click select "Select Recipient Account Sender/Shipper Third Party Account"
select select "THRD"
click select "Select Recipient Account Sender/Shipper Third Party Account"
select select
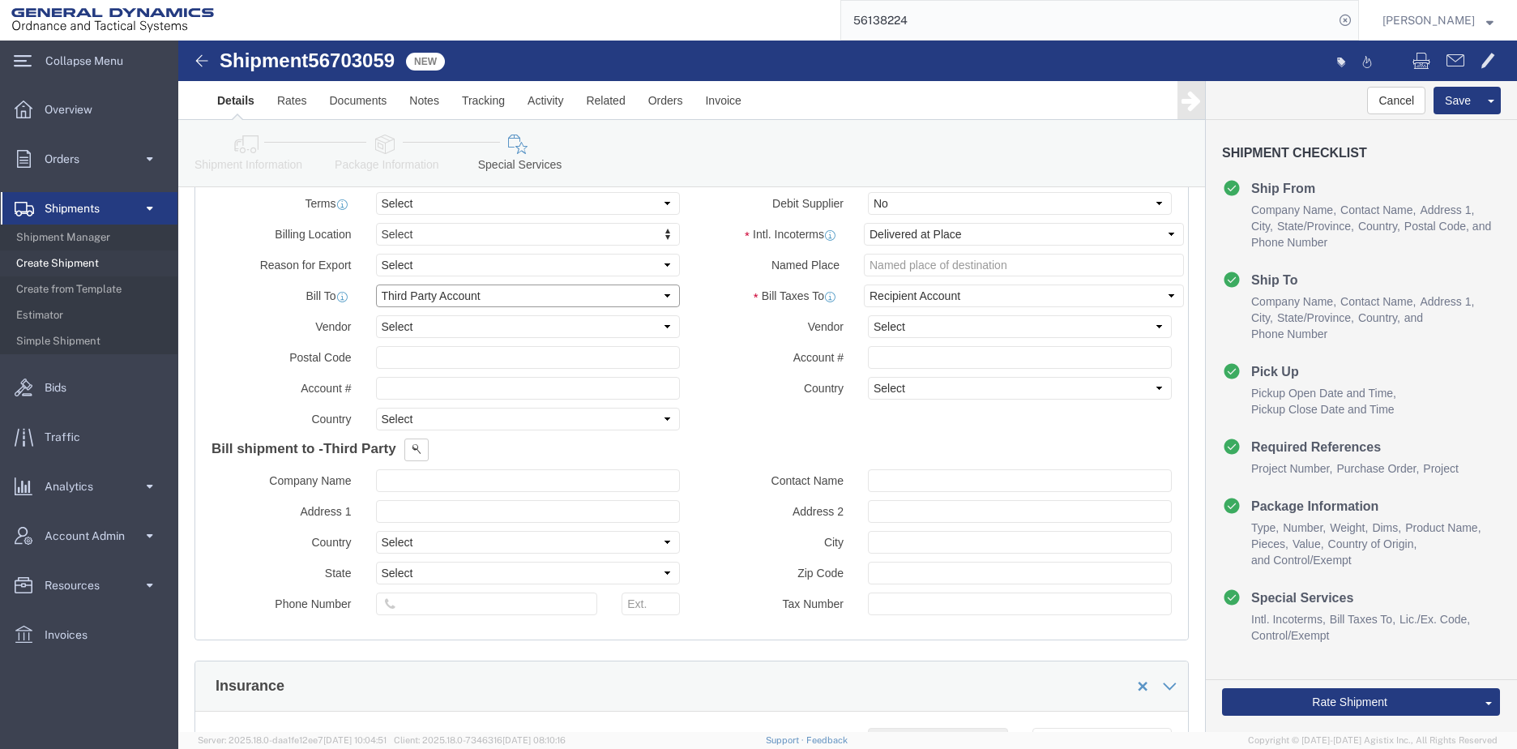
scroll to position [769, 0]
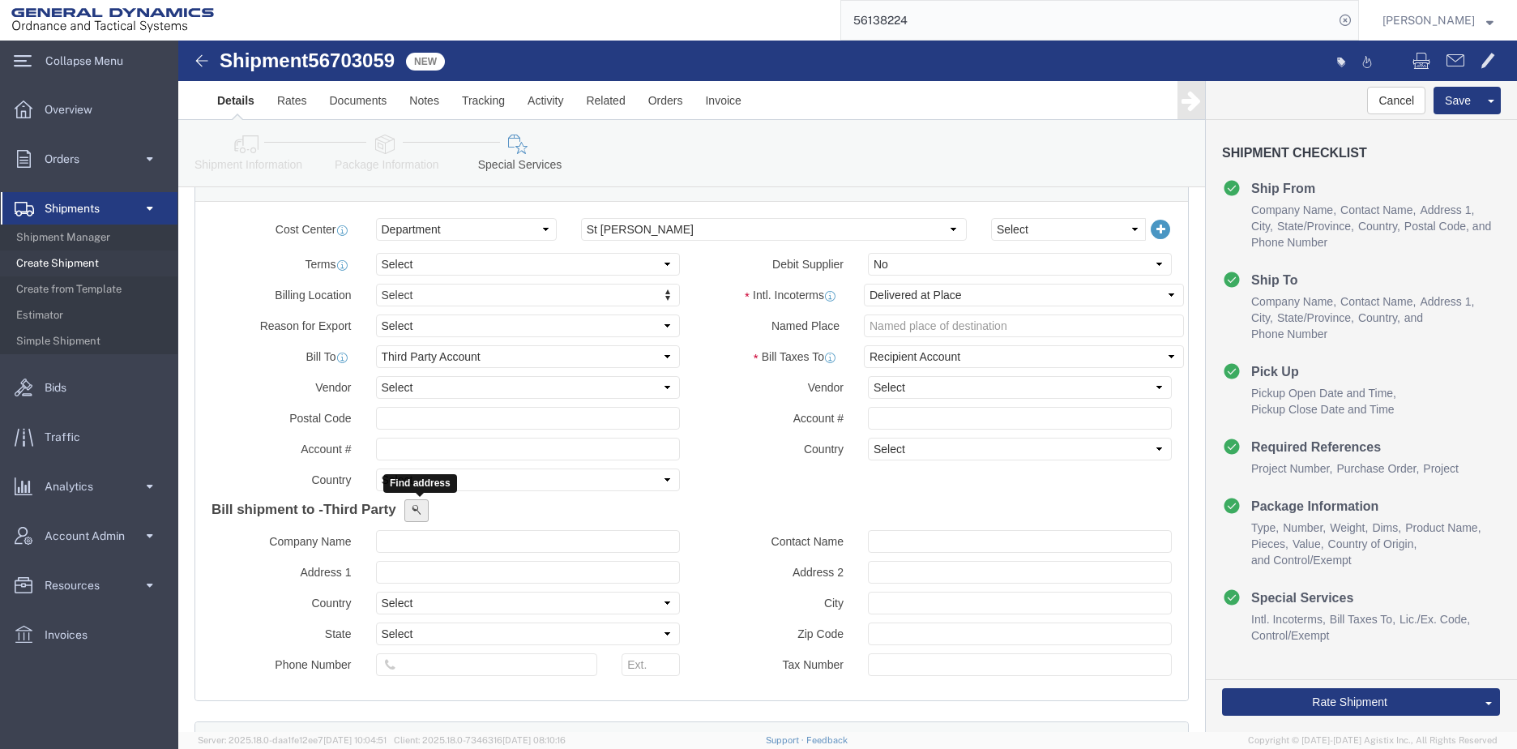
click span
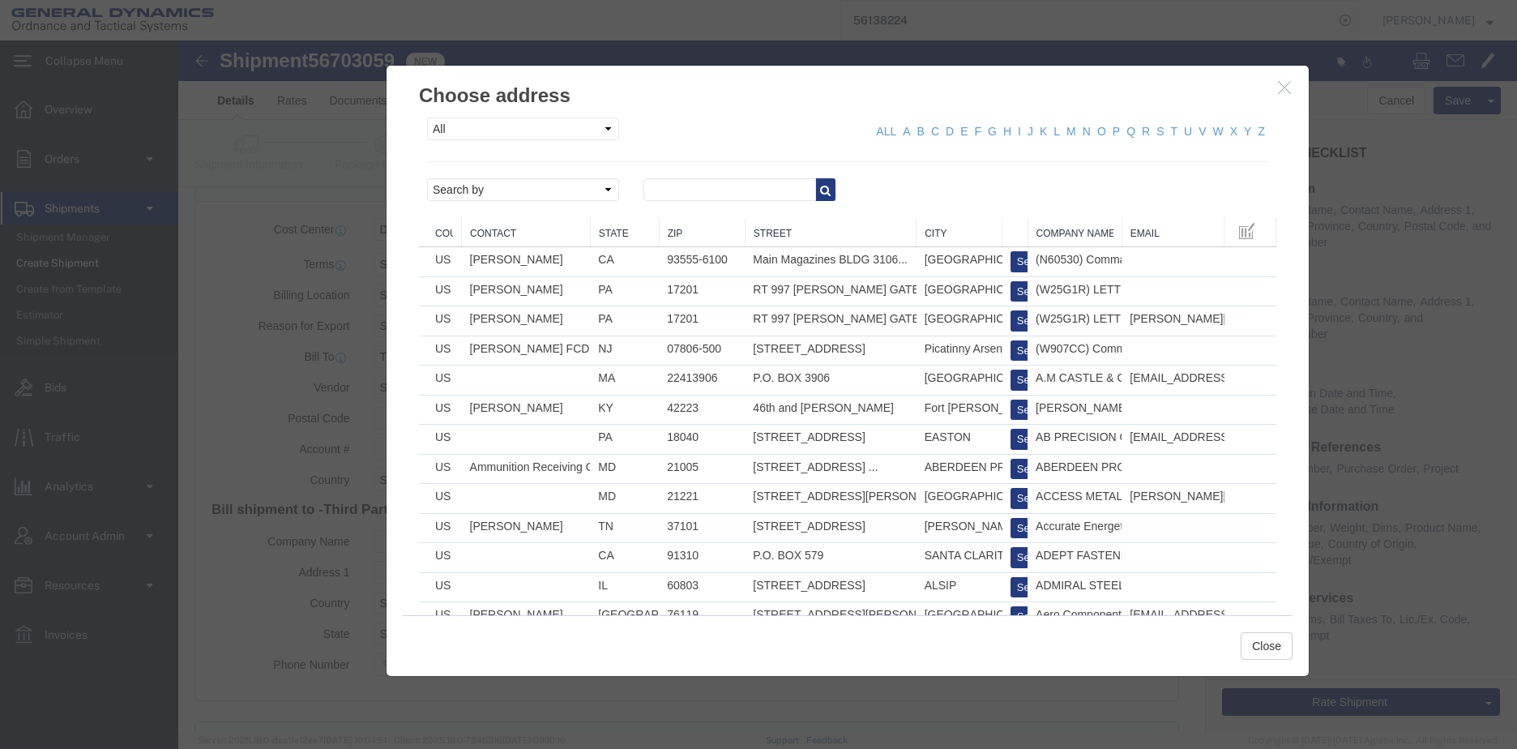
click icon "button"
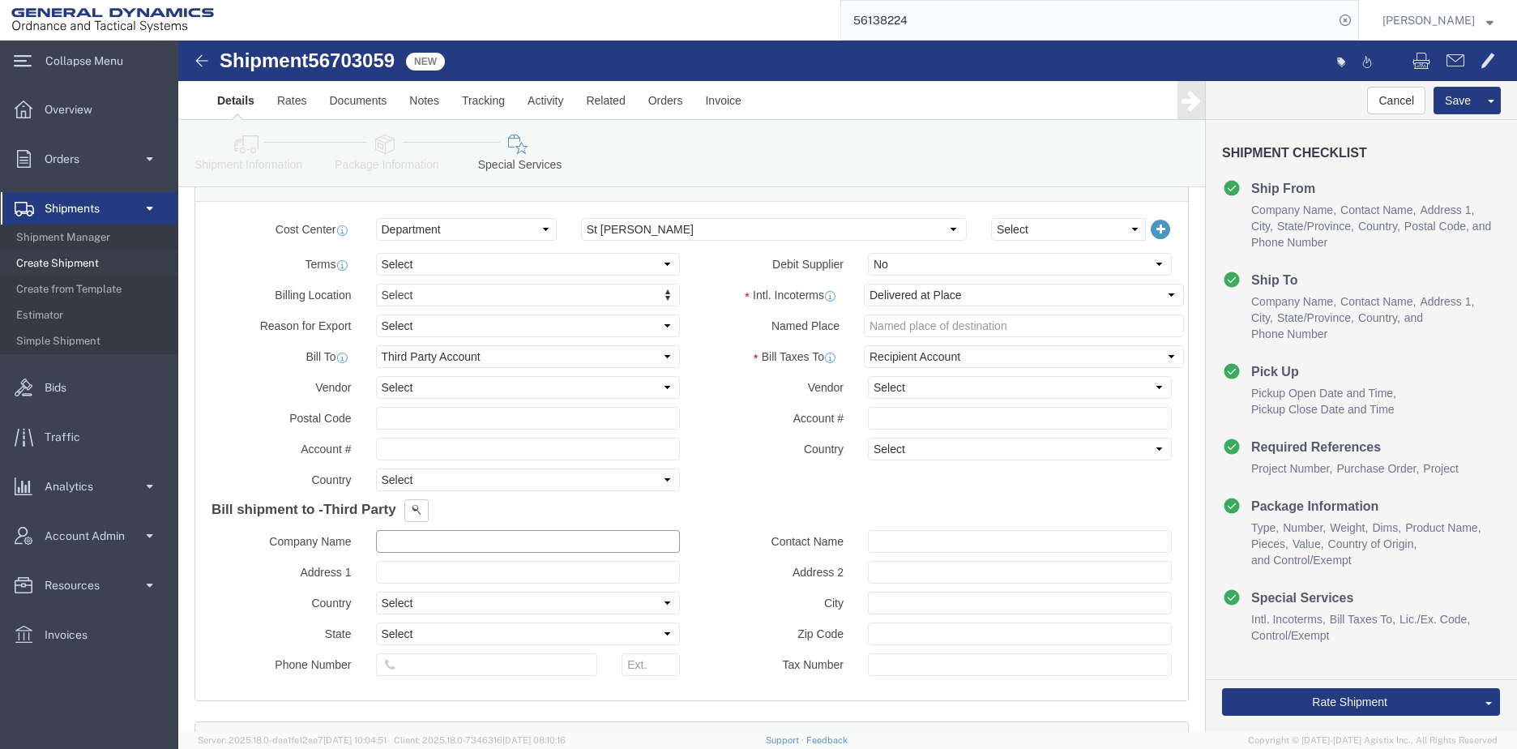
click input "text"
click input "Data2LOgistics"
type input "Data2Logistics"
click input "text"
type input "[PERSON_NAME]/St. [PERSON_NAME]"
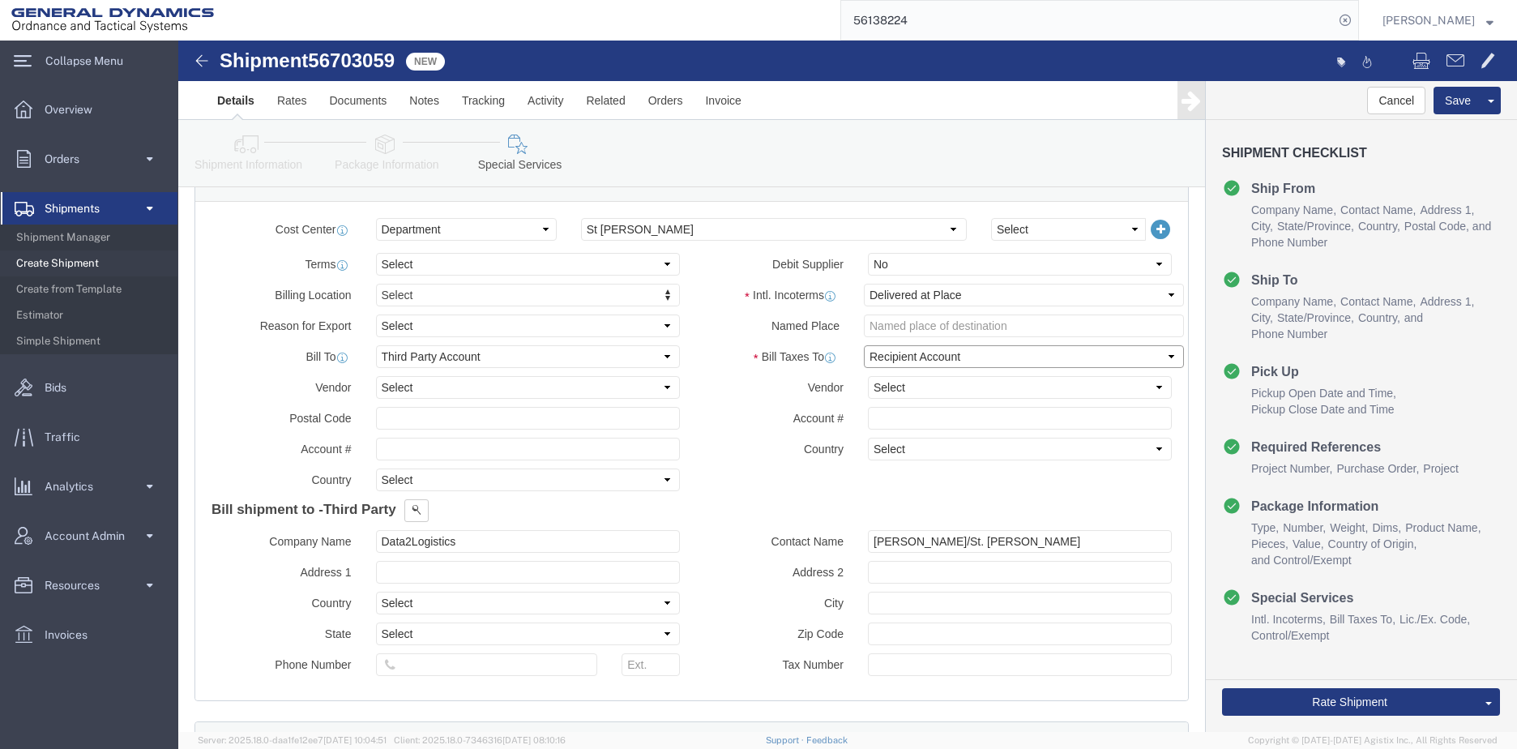
click select "Select Recipient Account Sender/Shipper Third Party Account"
select select "THRD"
click select "Select Recipient Account Sender/Shipper Third Party Account"
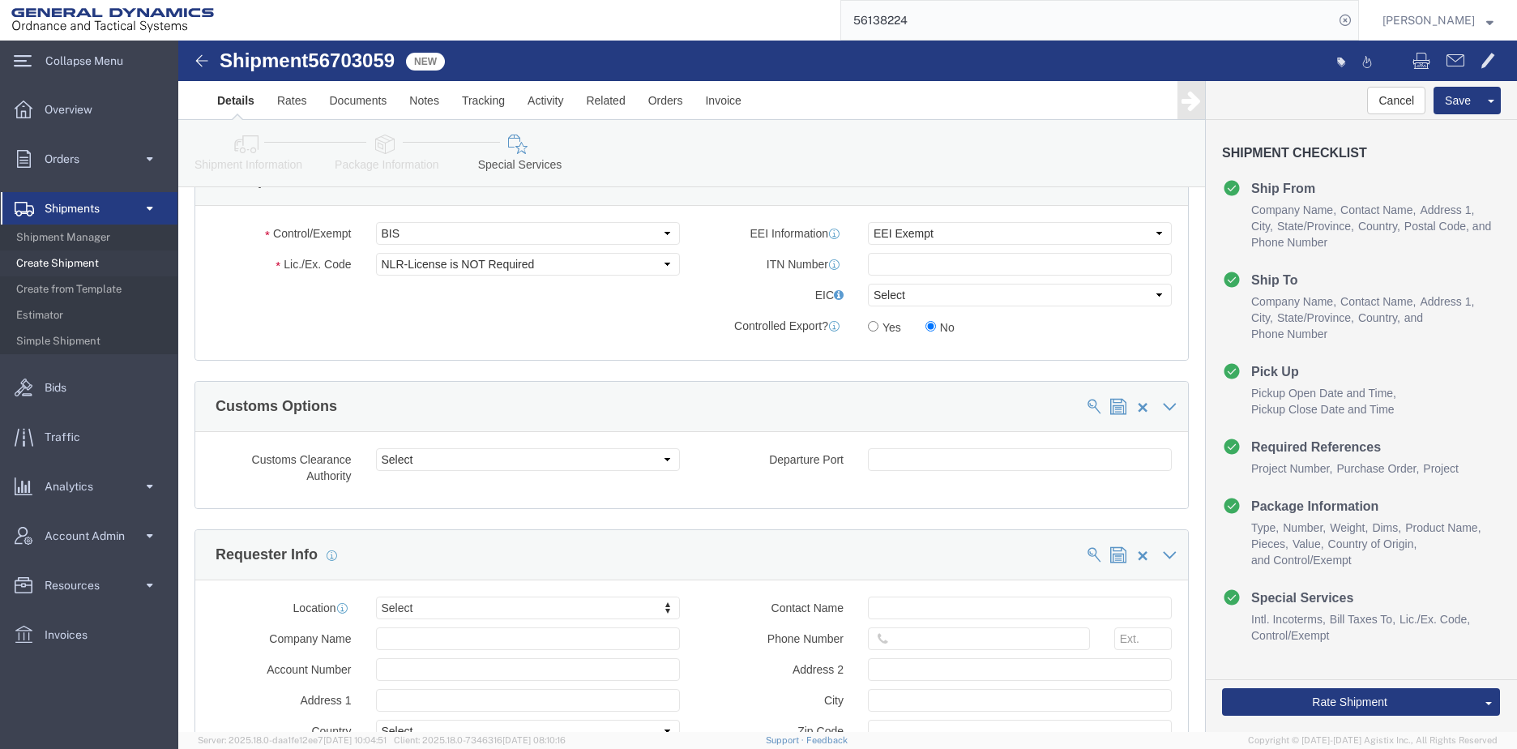
scroll to position [1742, 0]
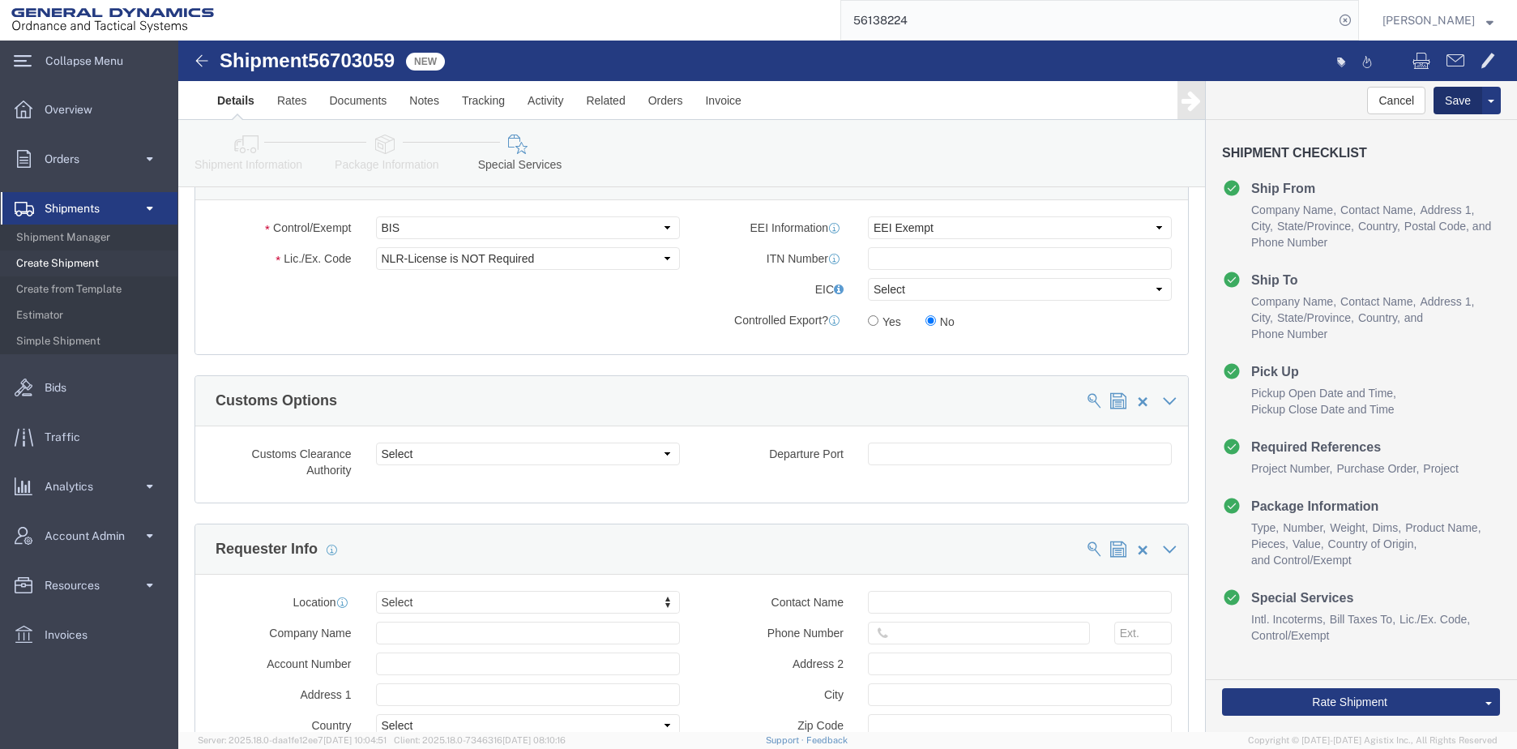
click button "Save"
